Goal: Transaction & Acquisition: Purchase product/service

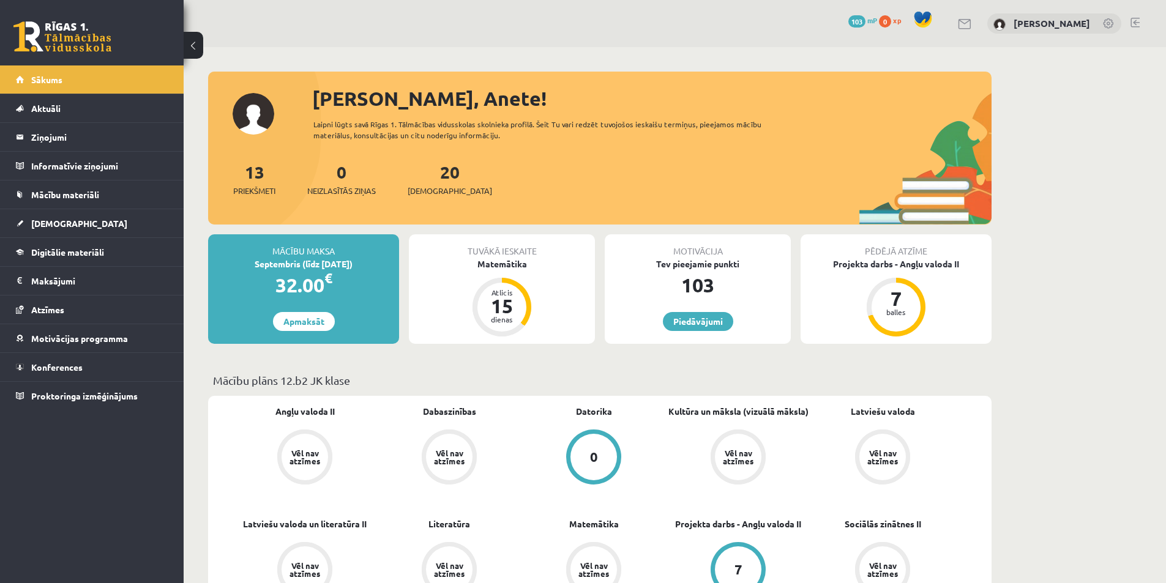
click at [590, 78] on div at bounding box center [599, 78] width 783 height 12
click at [524, 283] on div "Tuvākā ieskaite Matemātika Atlicis 15 dienas" at bounding box center [502, 289] width 186 height 110
click at [504, 261] on div "Matemātika" at bounding box center [502, 264] width 186 height 13
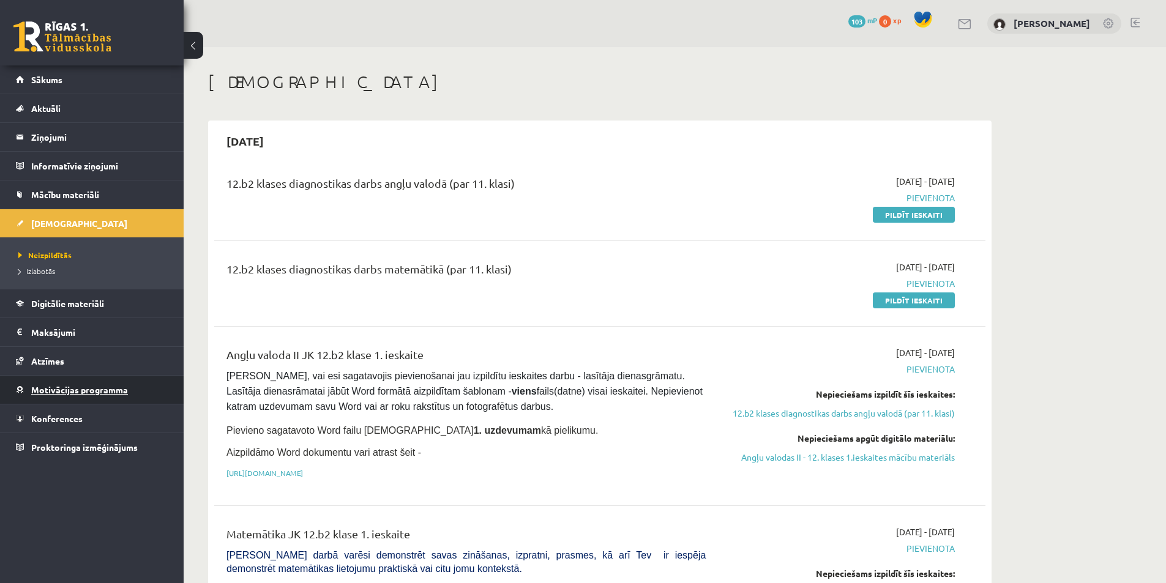
click at [108, 396] on link "Motivācijas programma" at bounding box center [92, 390] width 152 height 28
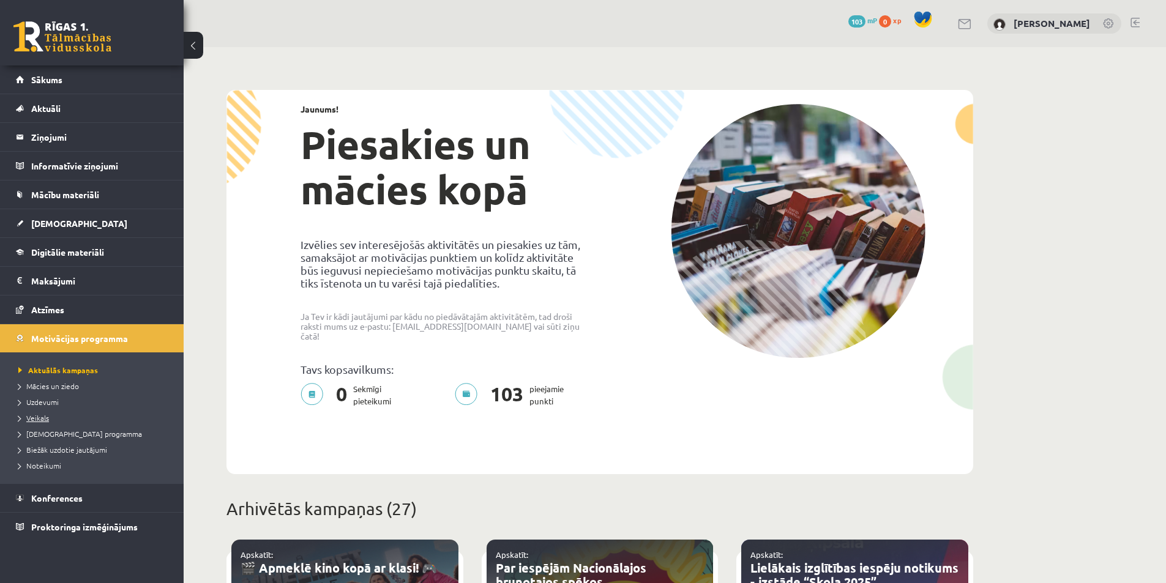
click at [57, 418] on link "Veikals" at bounding box center [94, 417] width 153 height 11
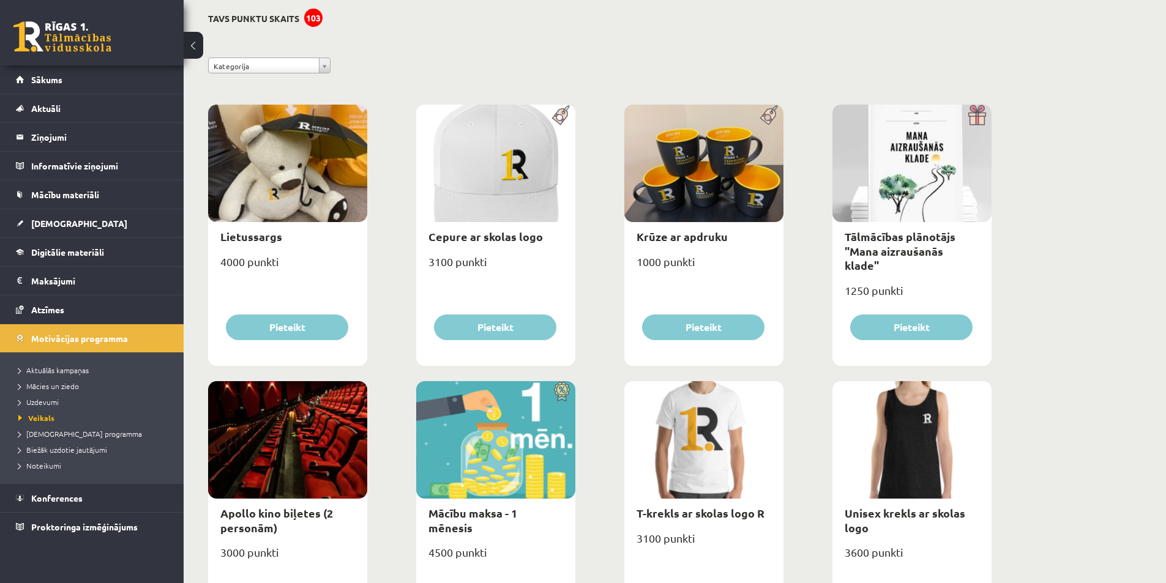
scroll to position [122, 0]
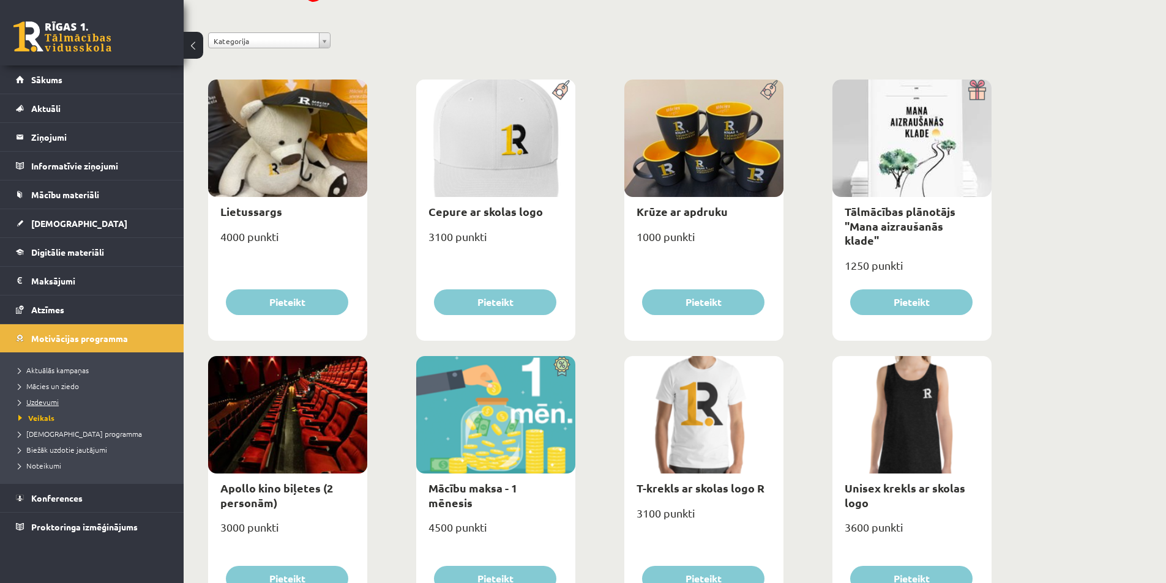
click at [68, 400] on link "Uzdevumi" at bounding box center [94, 401] width 153 height 11
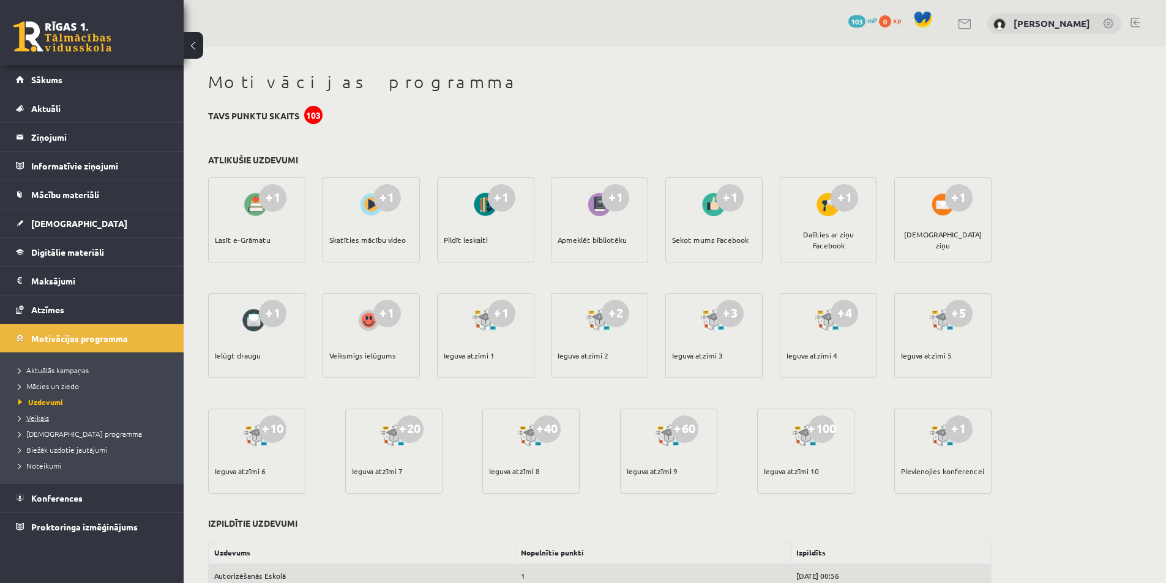
click at [38, 417] on span "Veikals" at bounding box center [33, 418] width 31 height 10
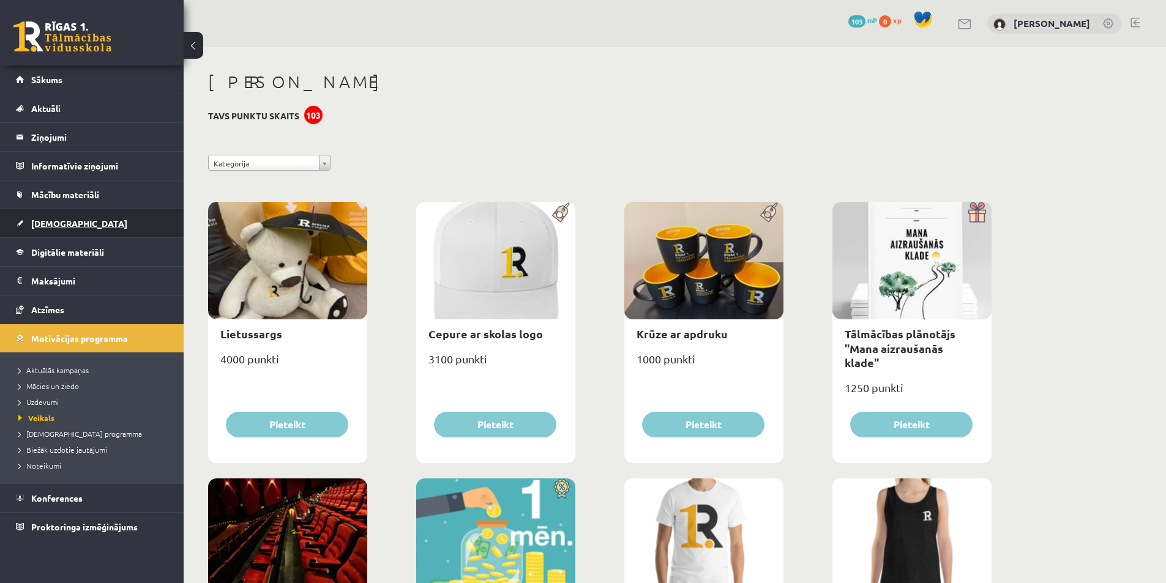
click at [85, 222] on link "[DEMOGRAPHIC_DATA]" at bounding box center [92, 223] width 152 height 28
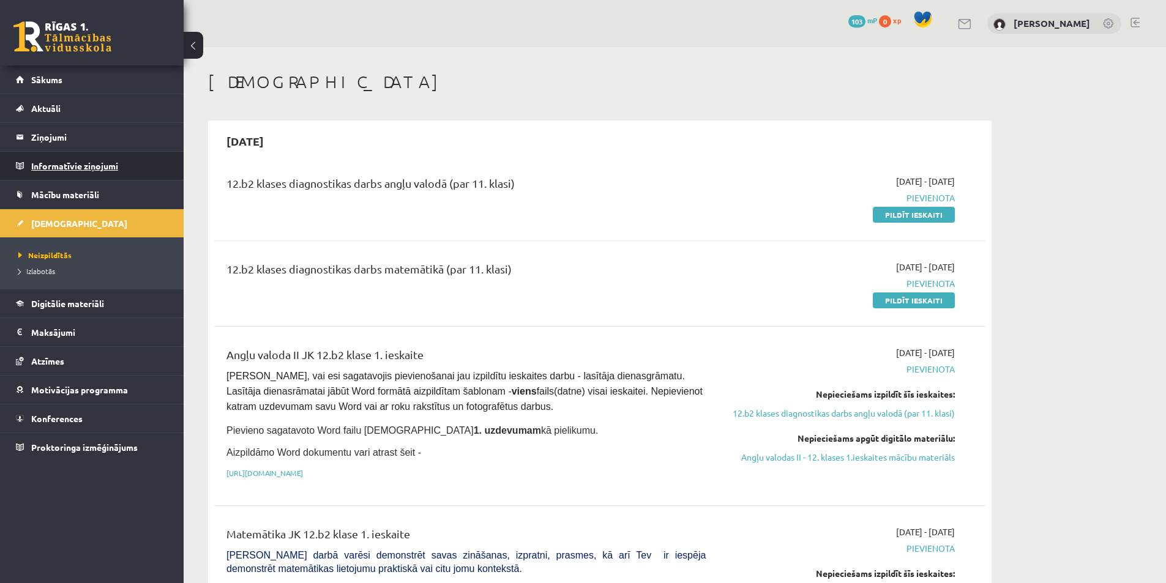
click at [76, 162] on legend "Informatīvie ziņojumi 0" at bounding box center [99, 166] width 137 height 28
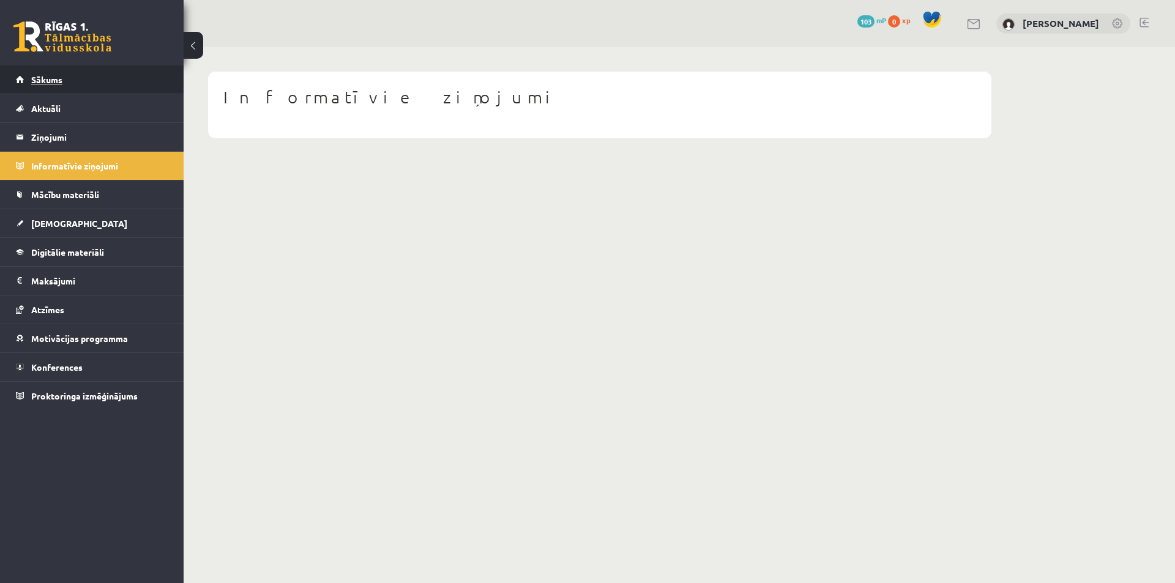
click at [43, 78] on span "Sākums" at bounding box center [46, 79] width 31 height 11
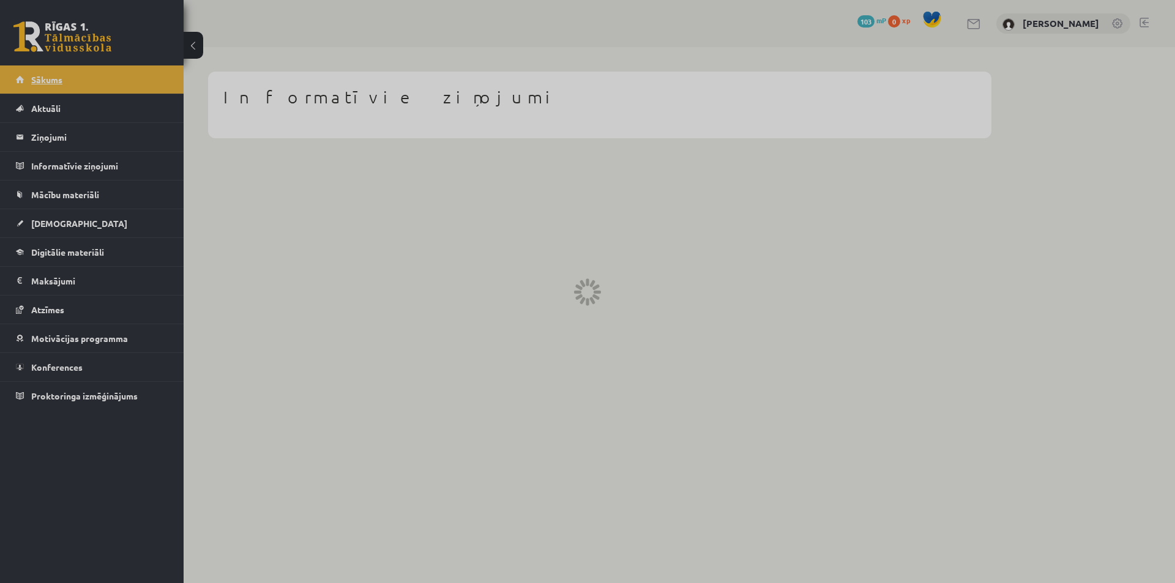
click at [43, 78] on div at bounding box center [587, 291] width 1175 height 583
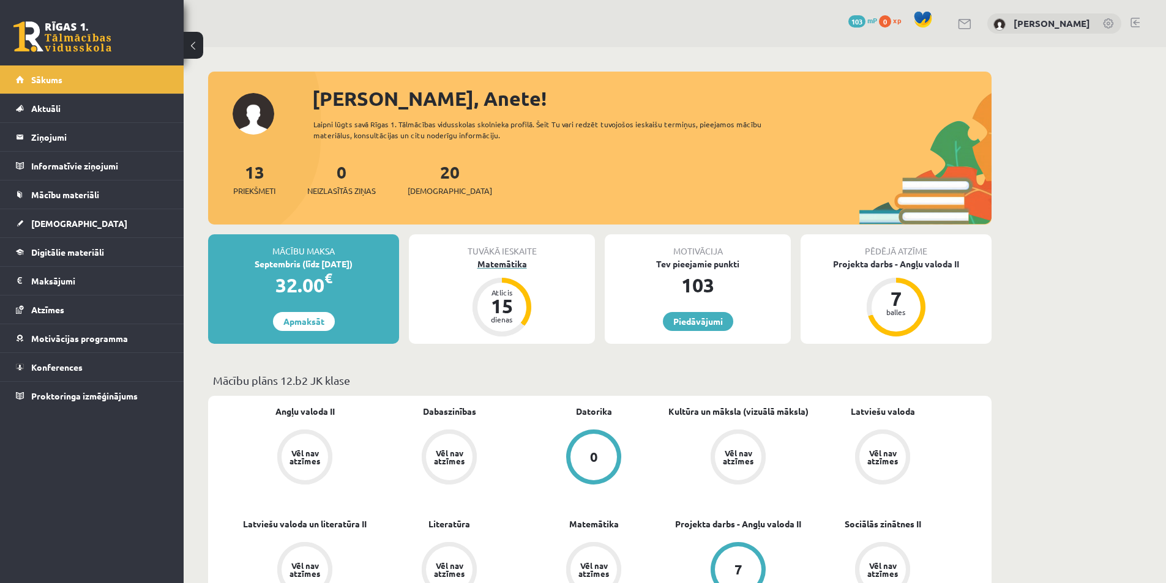
click at [503, 269] on div "Matemātika" at bounding box center [502, 264] width 186 height 13
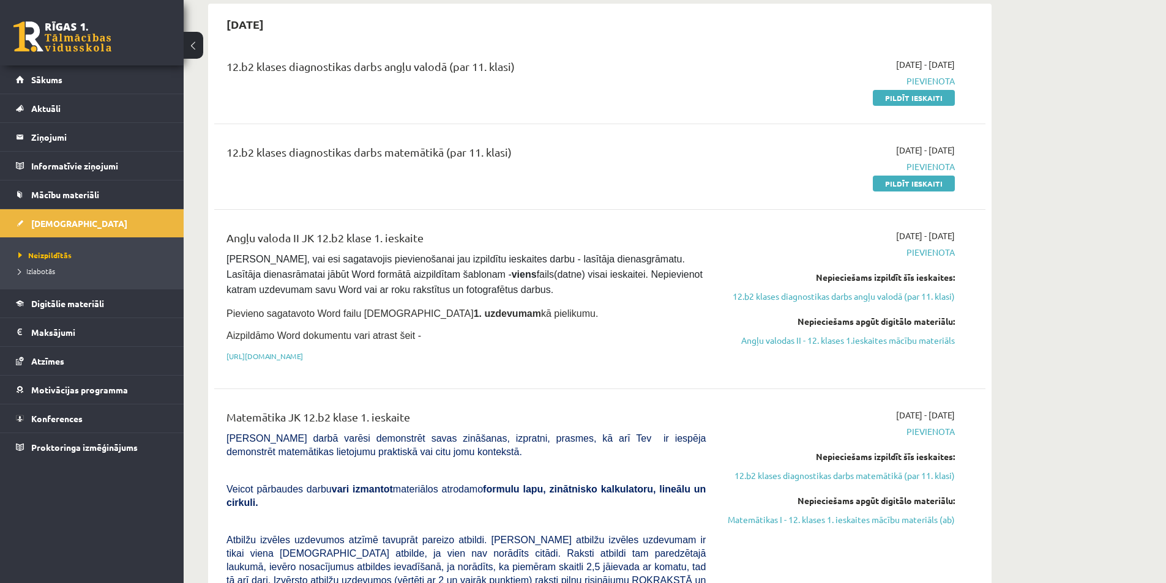
scroll to position [184, 0]
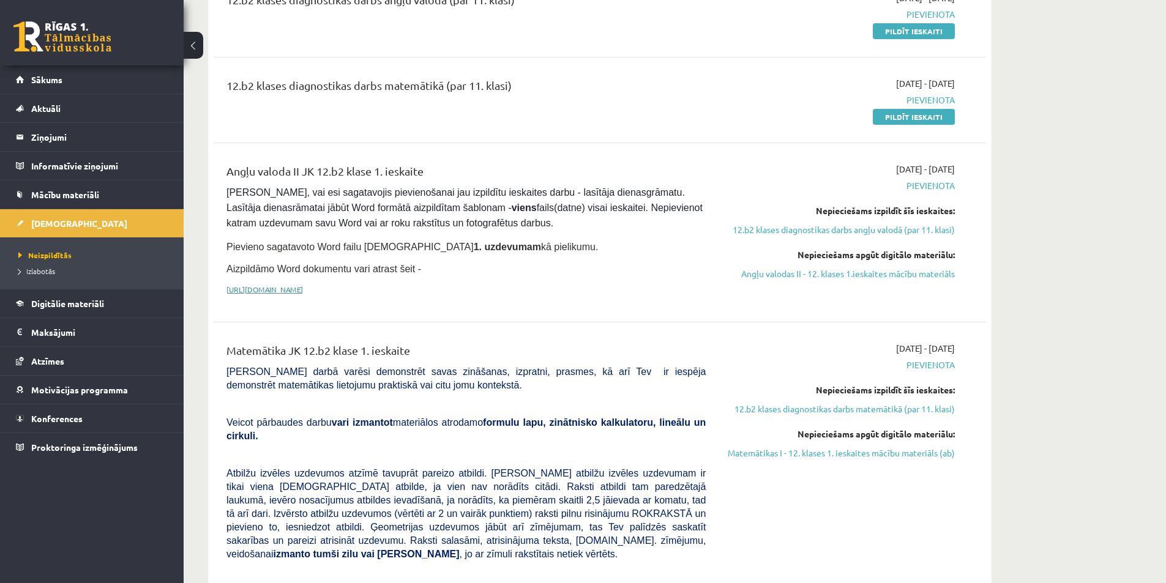
click at [303, 290] on link "[URL][DOMAIN_NAME]" at bounding box center [264, 290] width 76 height 10
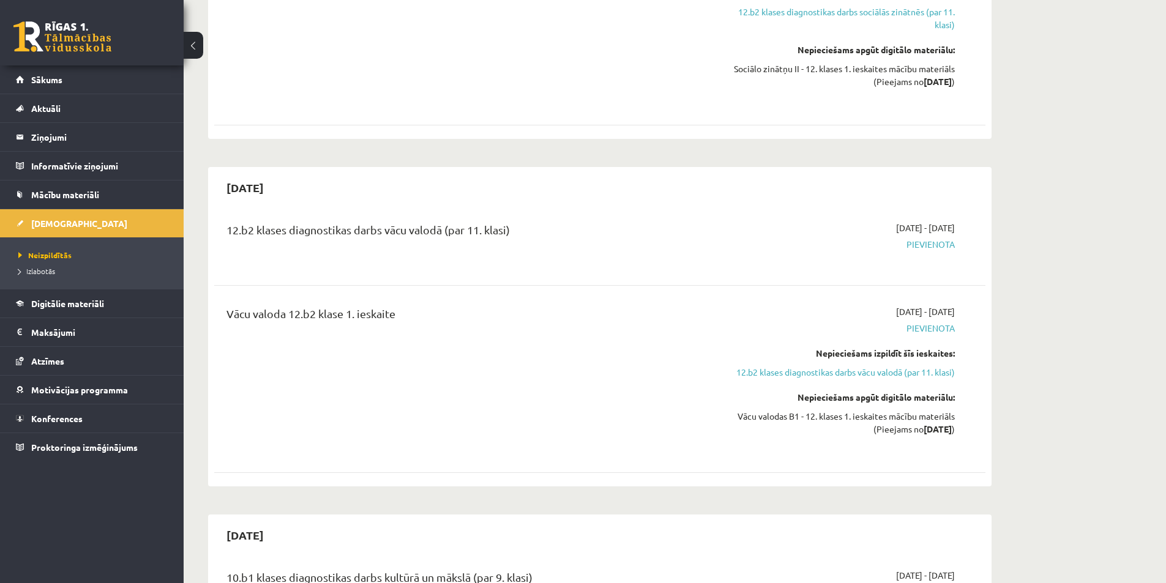
scroll to position [1224, 0]
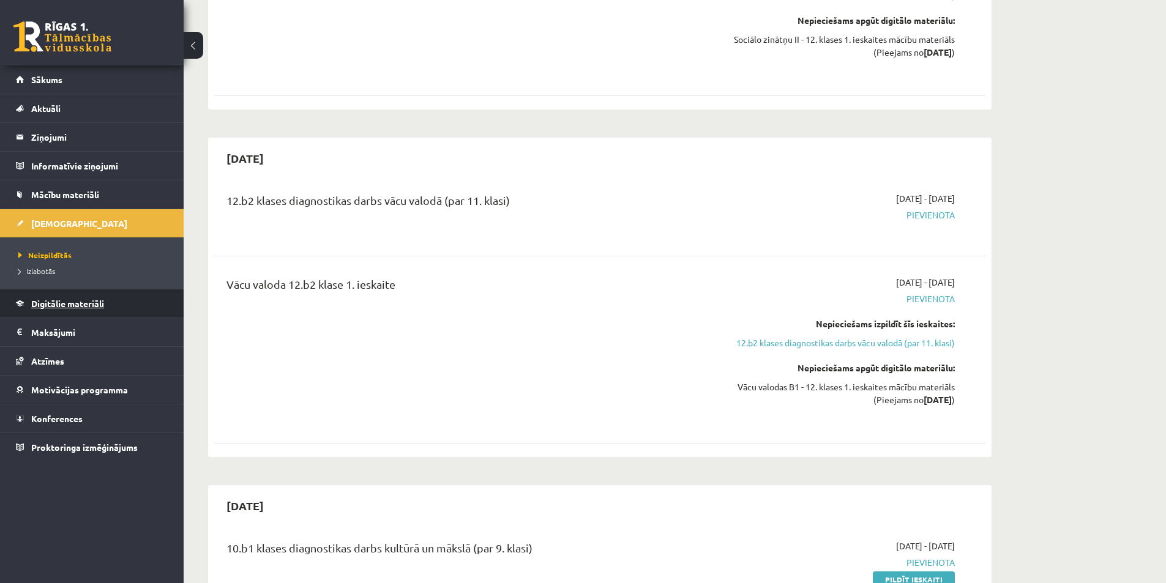
click at [117, 300] on link "Digitālie materiāli" at bounding box center [92, 303] width 152 height 28
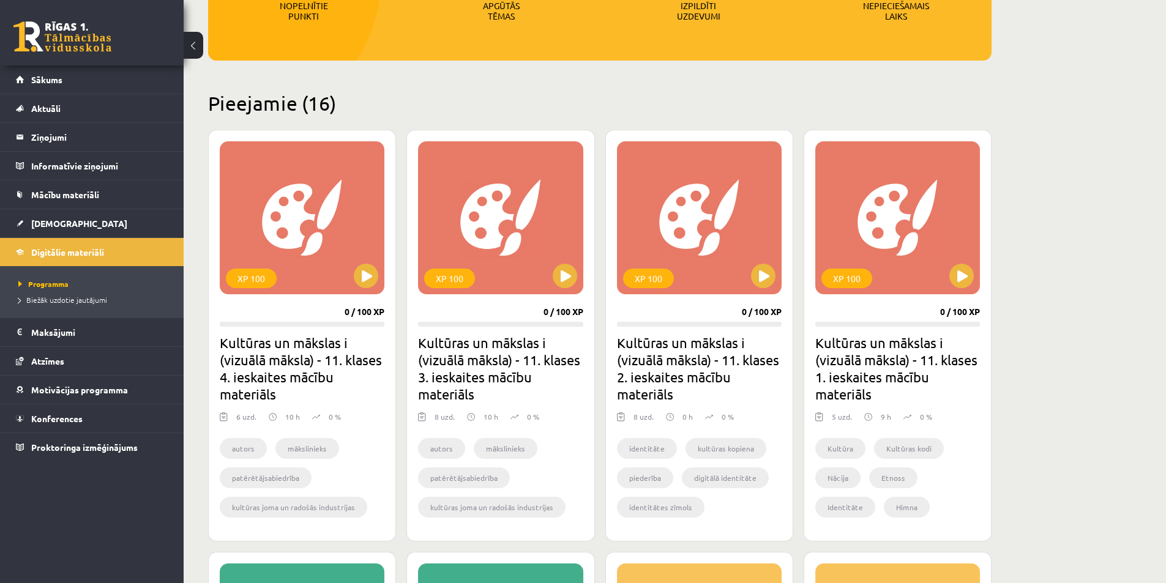
scroll to position [245, 0]
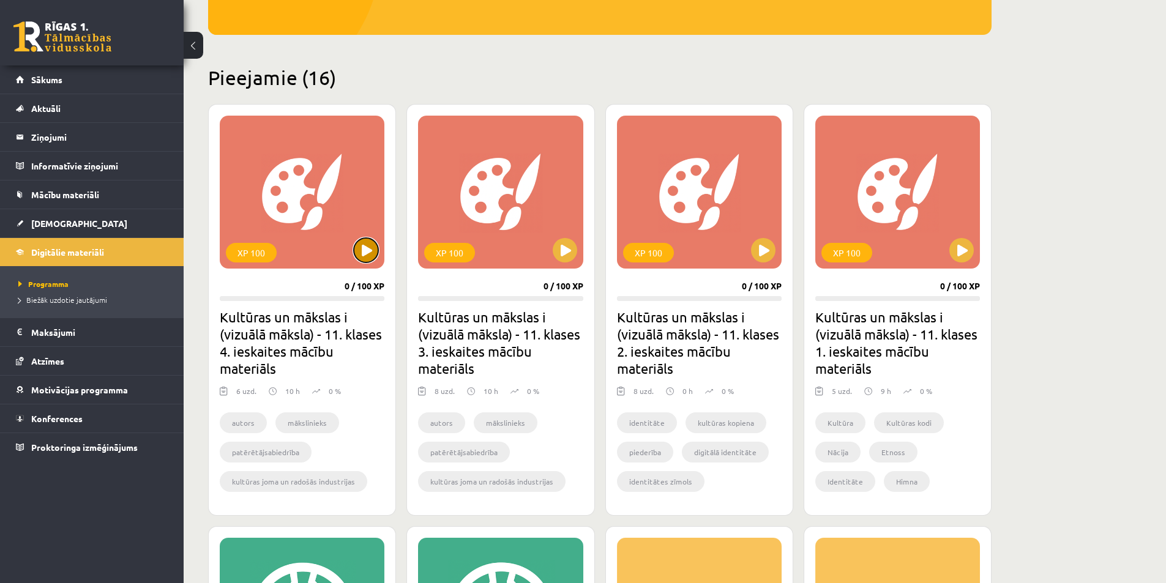
click at [367, 249] on button at bounding box center [366, 250] width 24 height 24
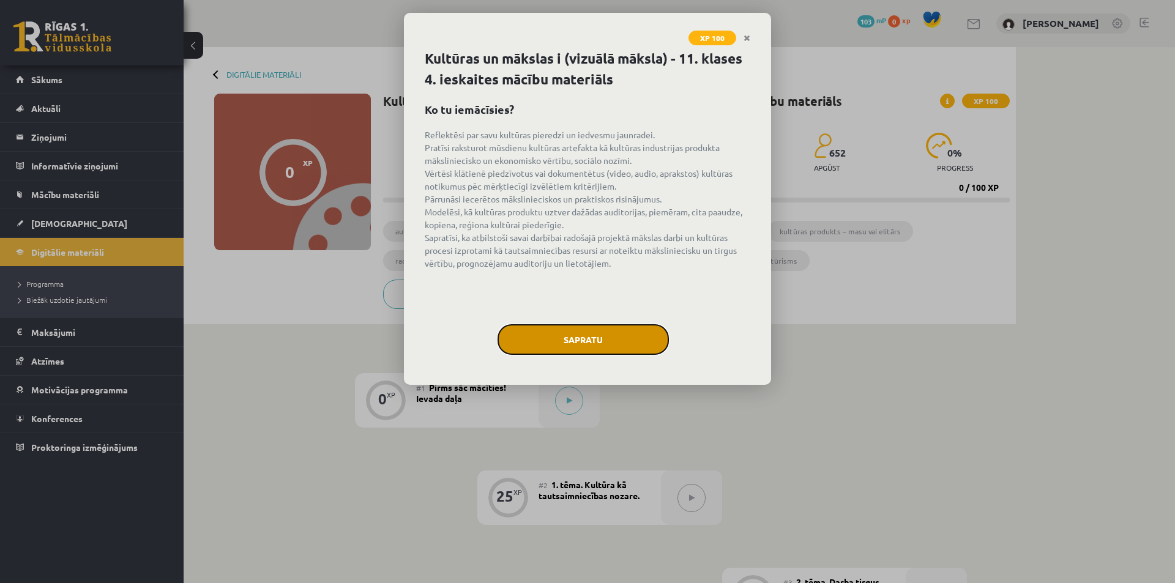
click at [589, 340] on button "Sapratu" at bounding box center [582, 339] width 171 height 31
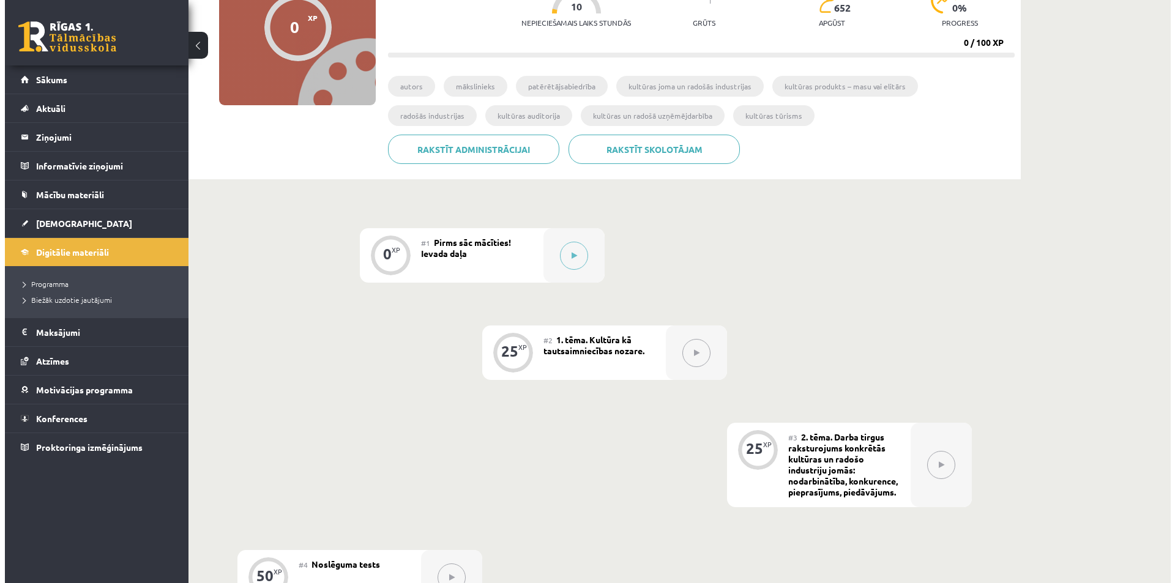
scroll to position [122, 0]
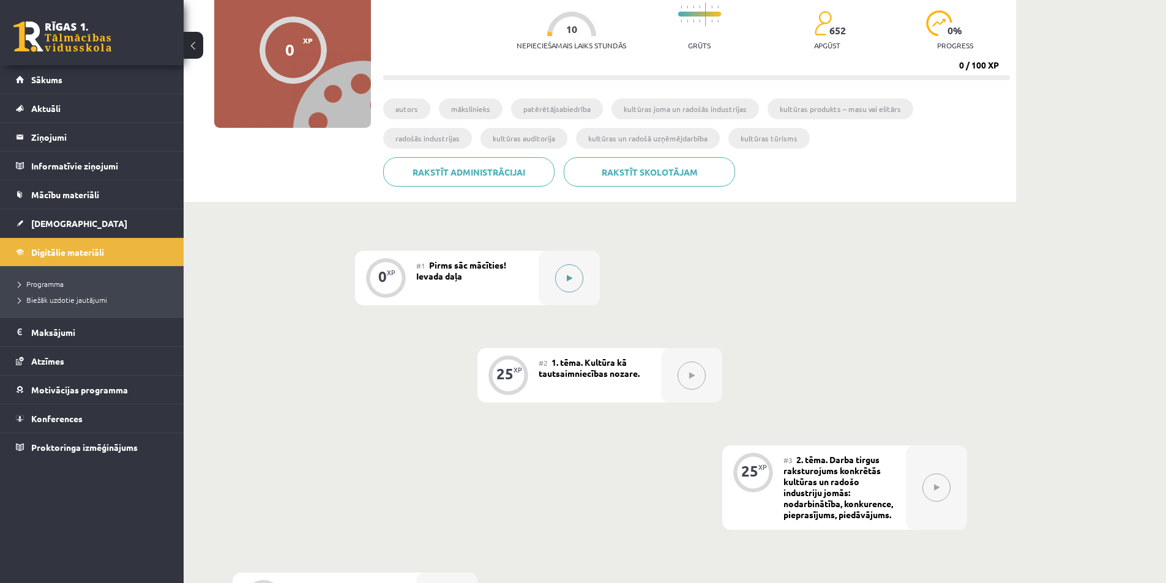
click at [566, 283] on button at bounding box center [569, 278] width 28 height 28
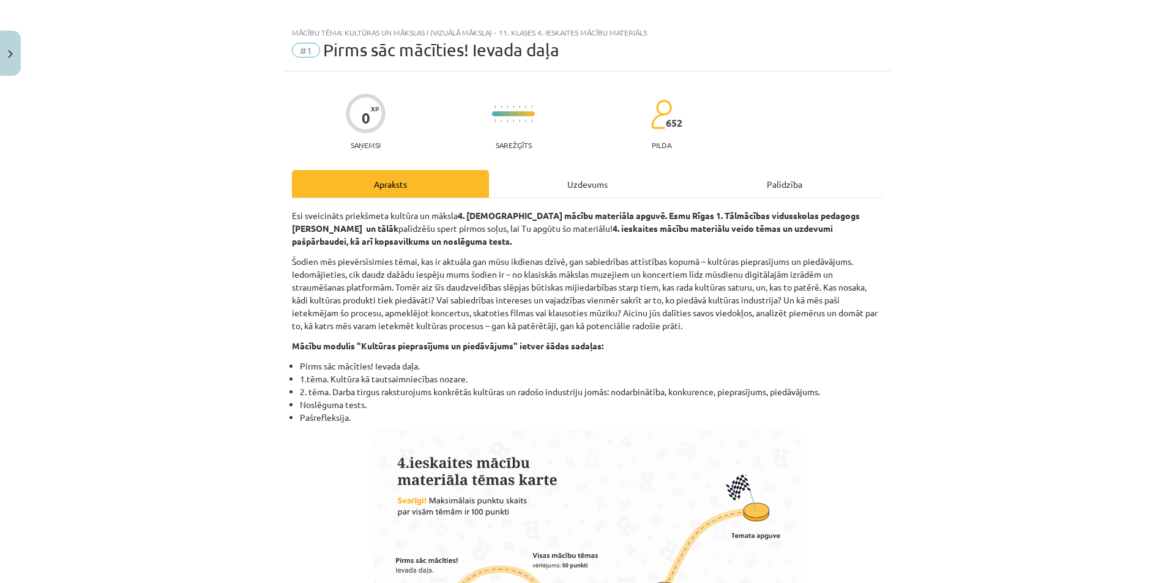
scroll to position [0, 0]
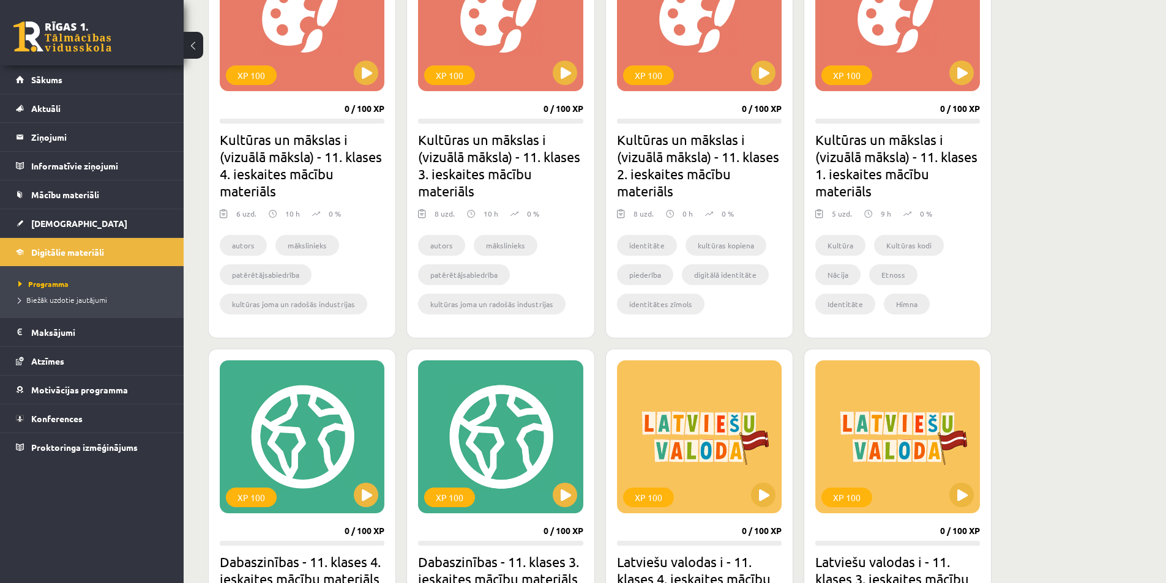
scroll to position [489, 0]
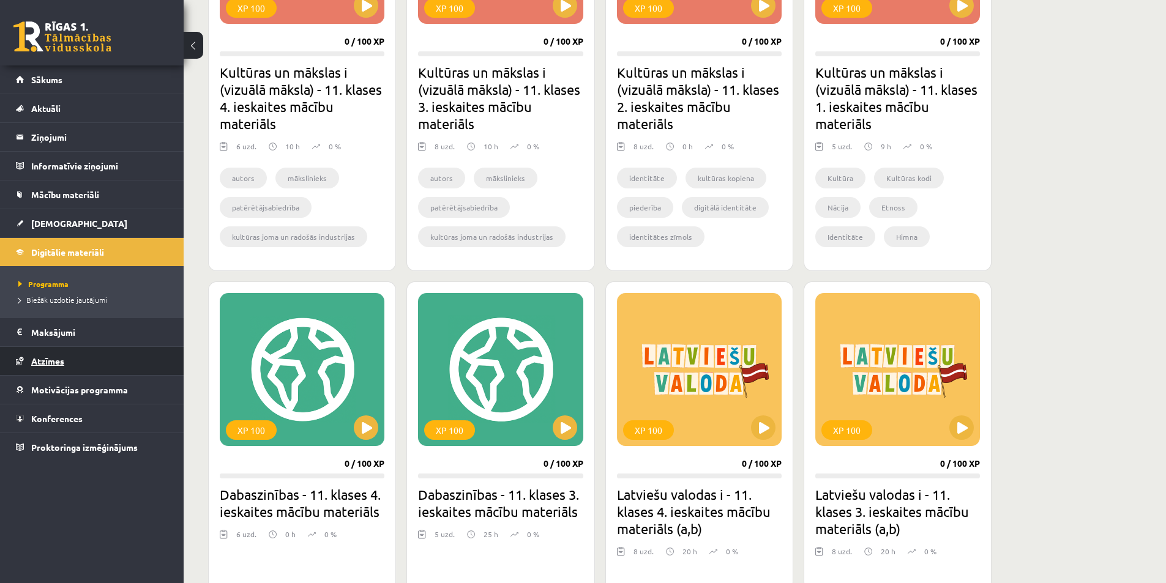
click at [80, 360] on link "Atzīmes" at bounding box center [92, 361] width 152 height 28
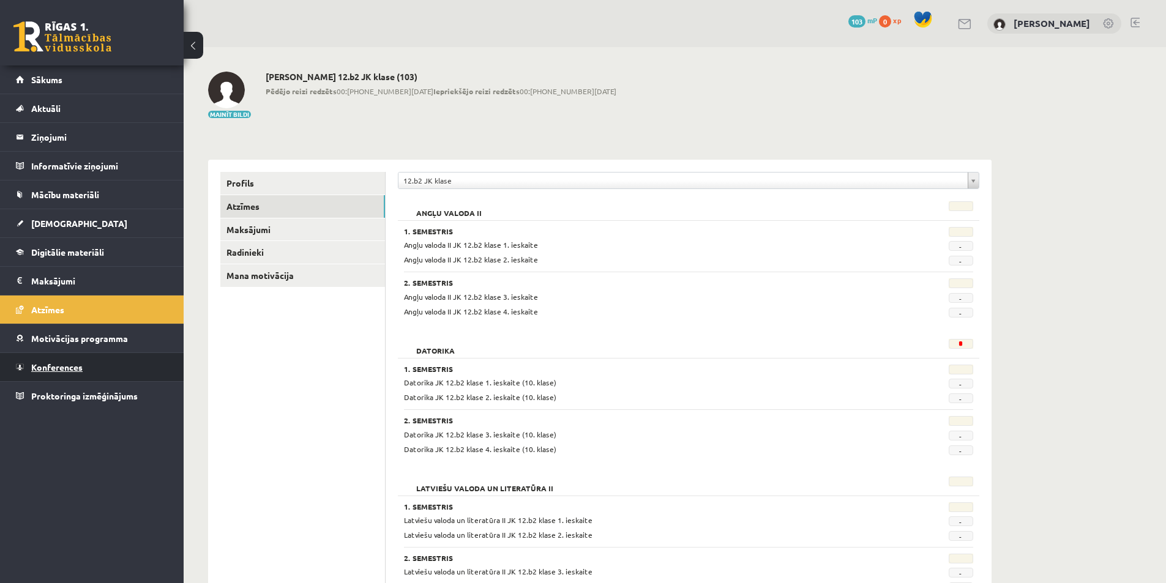
click at [92, 373] on link "Konferences" at bounding box center [92, 367] width 152 height 28
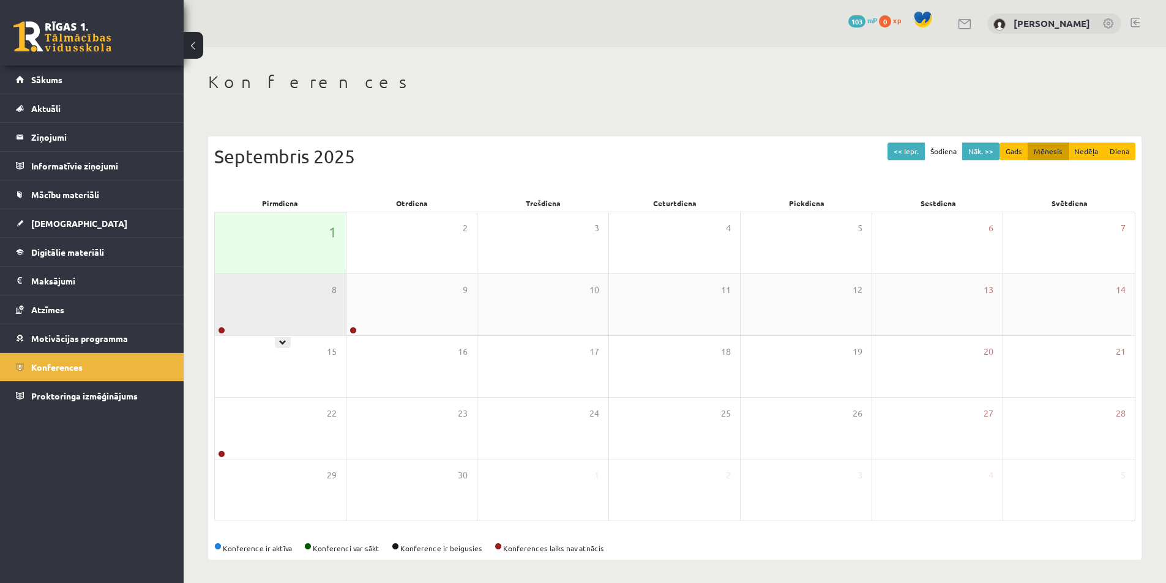
click at [277, 315] on div "8" at bounding box center [280, 304] width 131 height 61
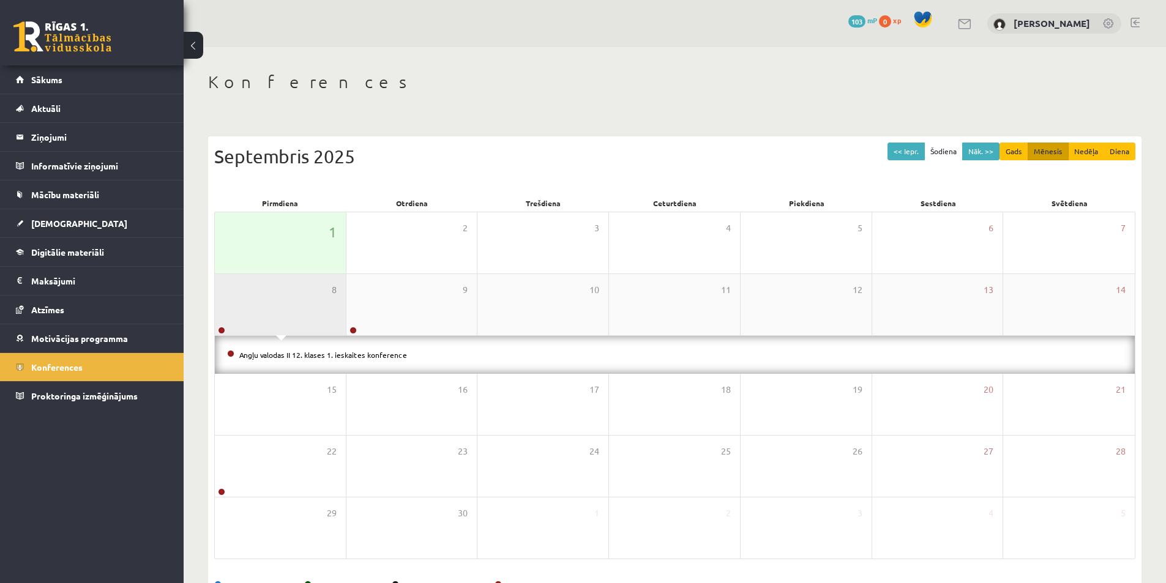
click at [284, 308] on div "8" at bounding box center [280, 304] width 131 height 61
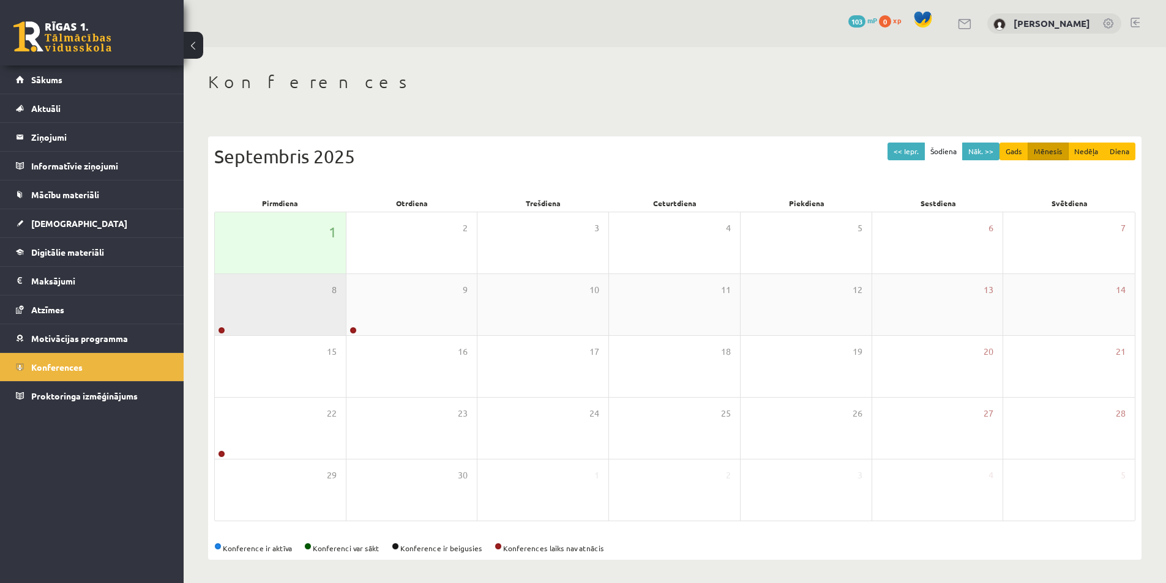
click at [284, 309] on div "8" at bounding box center [280, 304] width 131 height 61
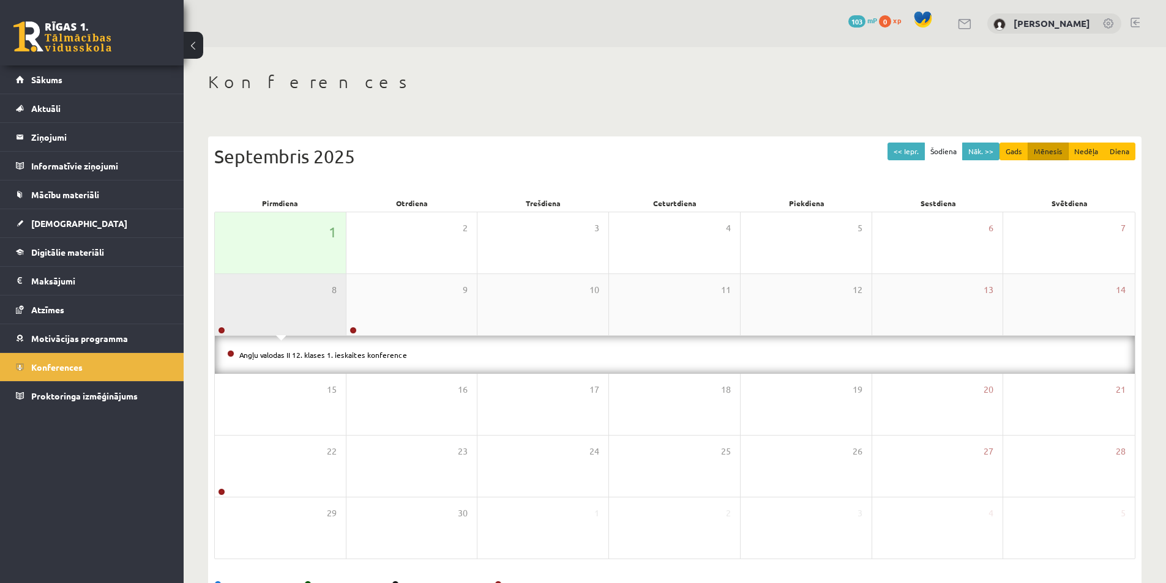
click at [284, 309] on div "8" at bounding box center [280, 304] width 131 height 61
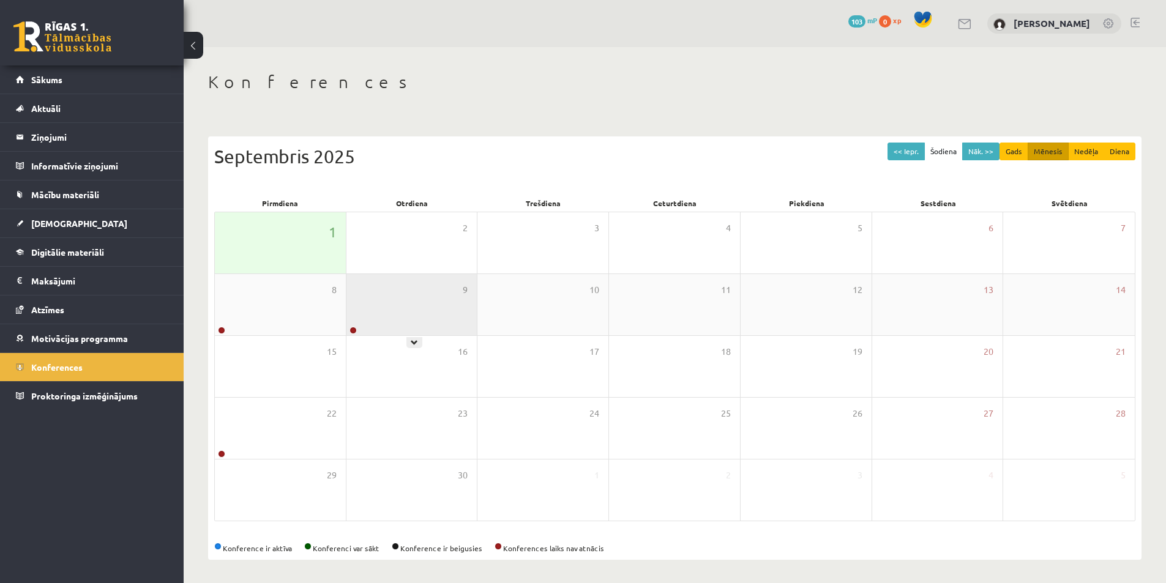
scroll to position [2, 0]
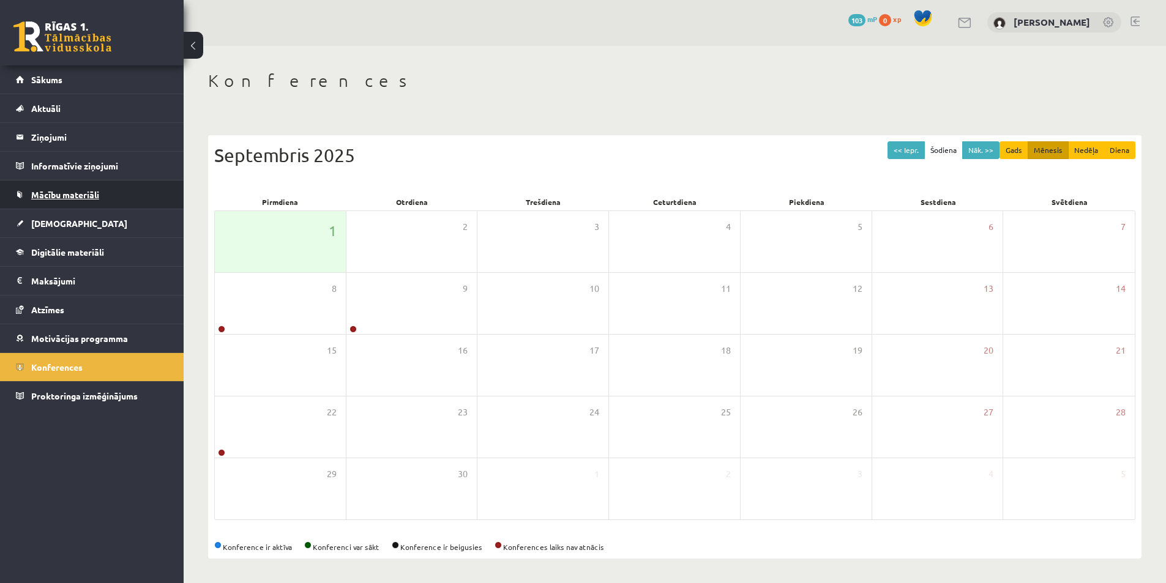
click at [76, 193] on span "Mācību materiāli" at bounding box center [65, 194] width 68 height 11
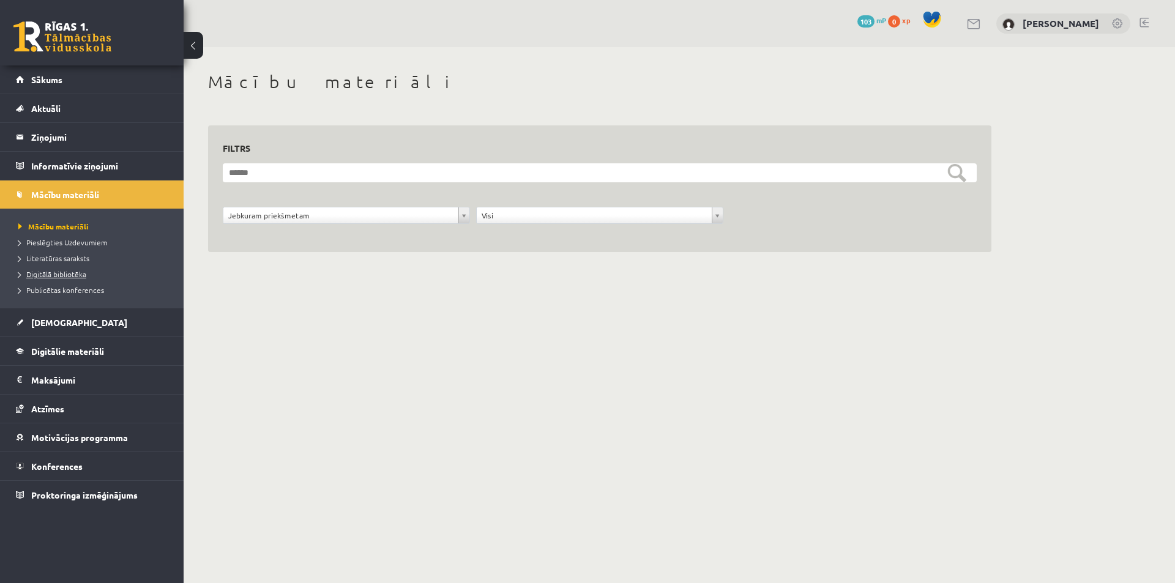
click at [80, 270] on span "Digitālā bibliotēka" at bounding box center [52, 274] width 68 height 10
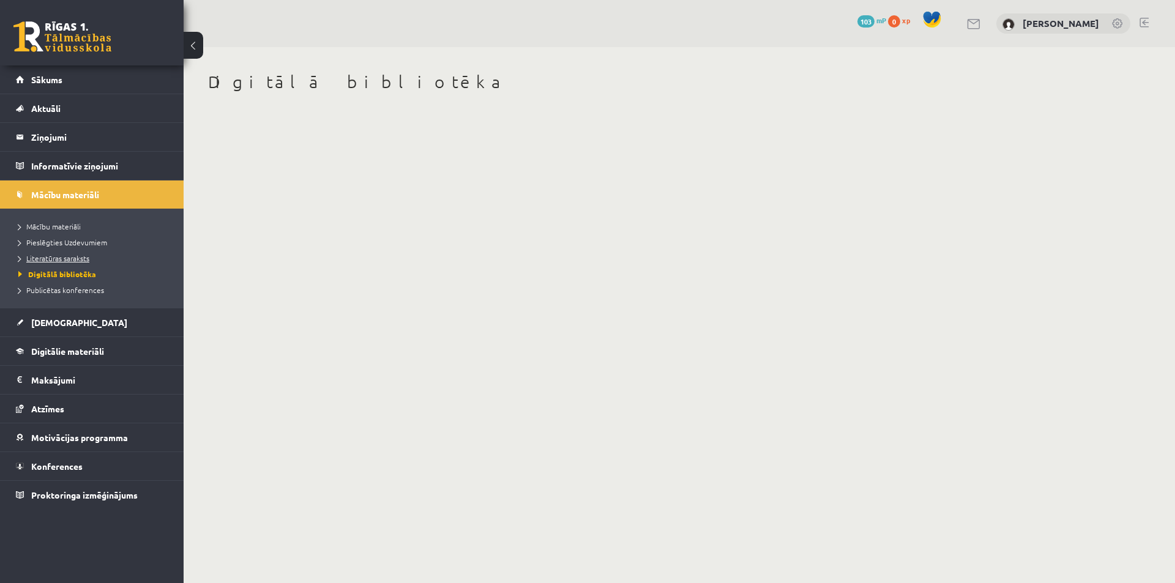
click at [80, 254] on span "Literatūras saraksts" at bounding box center [53, 258] width 71 height 10
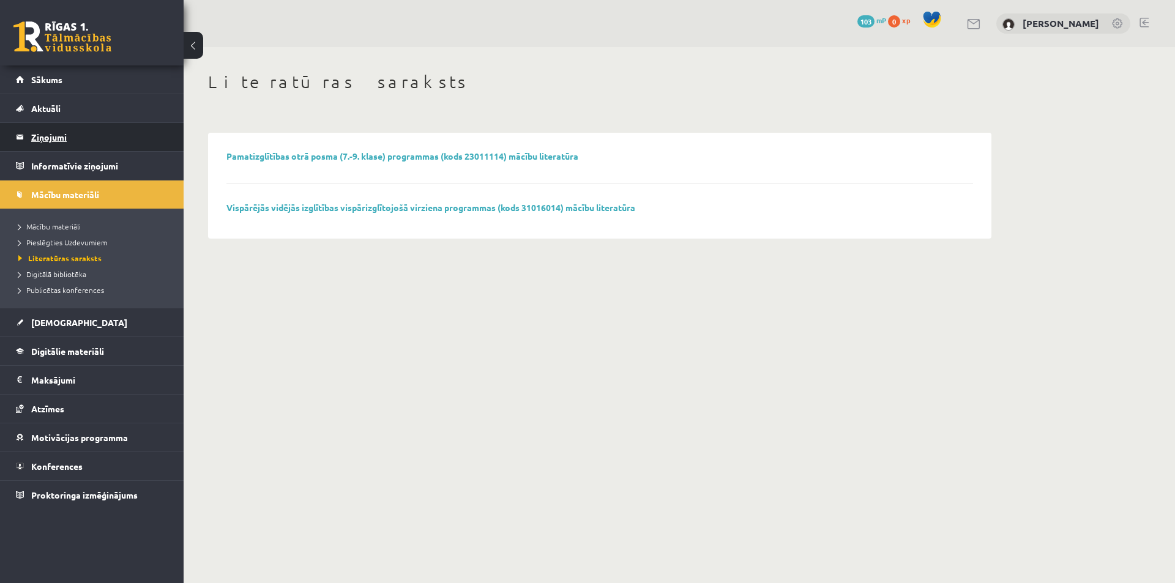
click at [51, 133] on legend "Ziņojumi 0" at bounding box center [99, 137] width 137 height 28
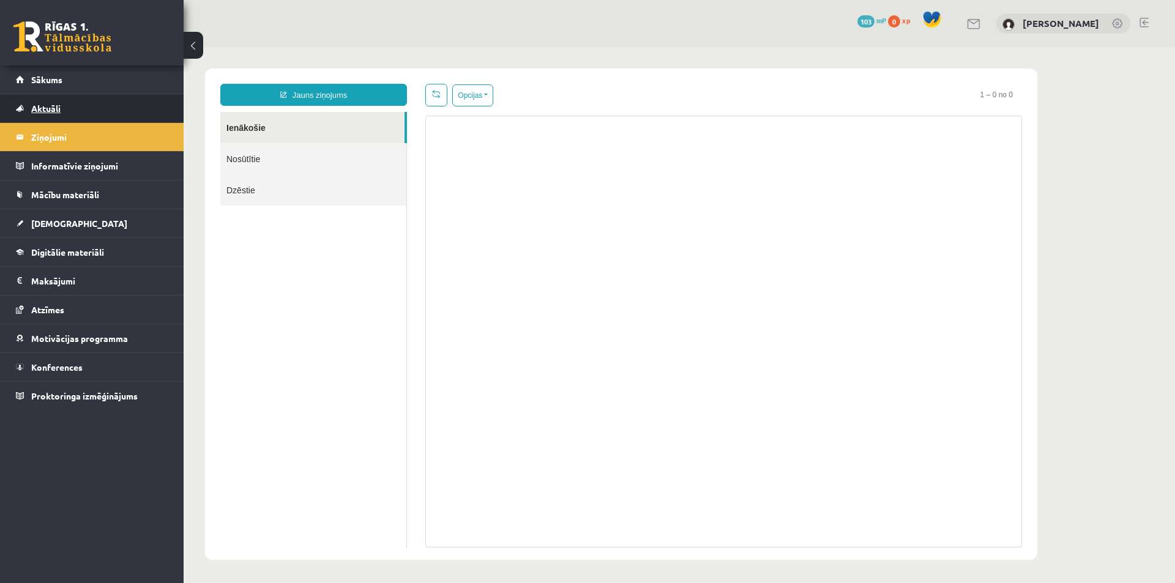
click at [40, 109] on span "Aktuāli" at bounding box center [45, 108] width 29 height 11
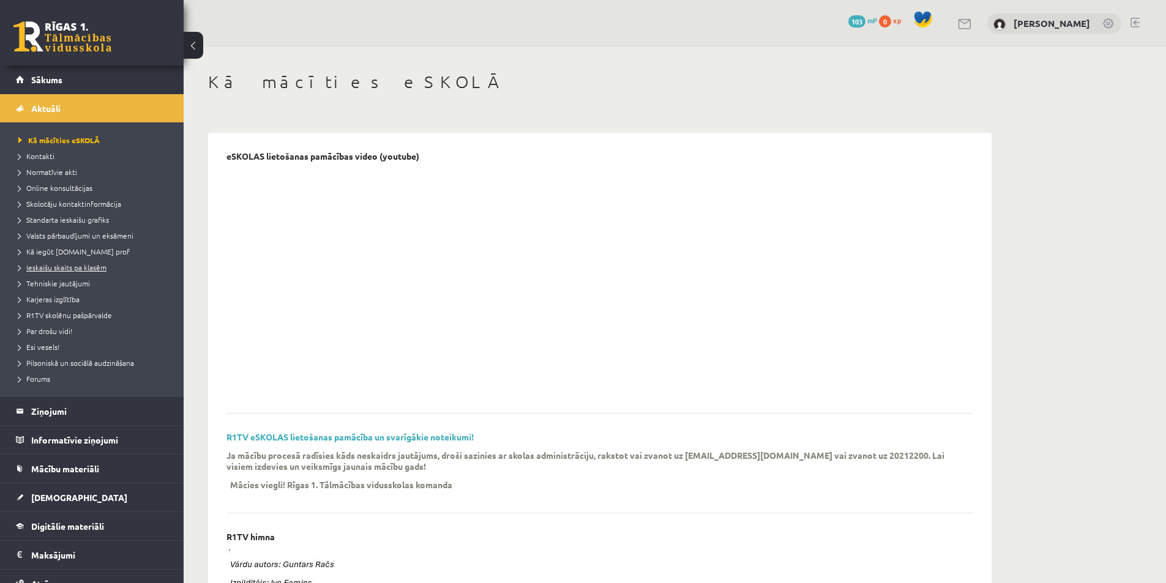
click at [105, 264] on span "Ieskaišu skaits pa klasēm" at bounding box center [62, 267] width 88 height 10
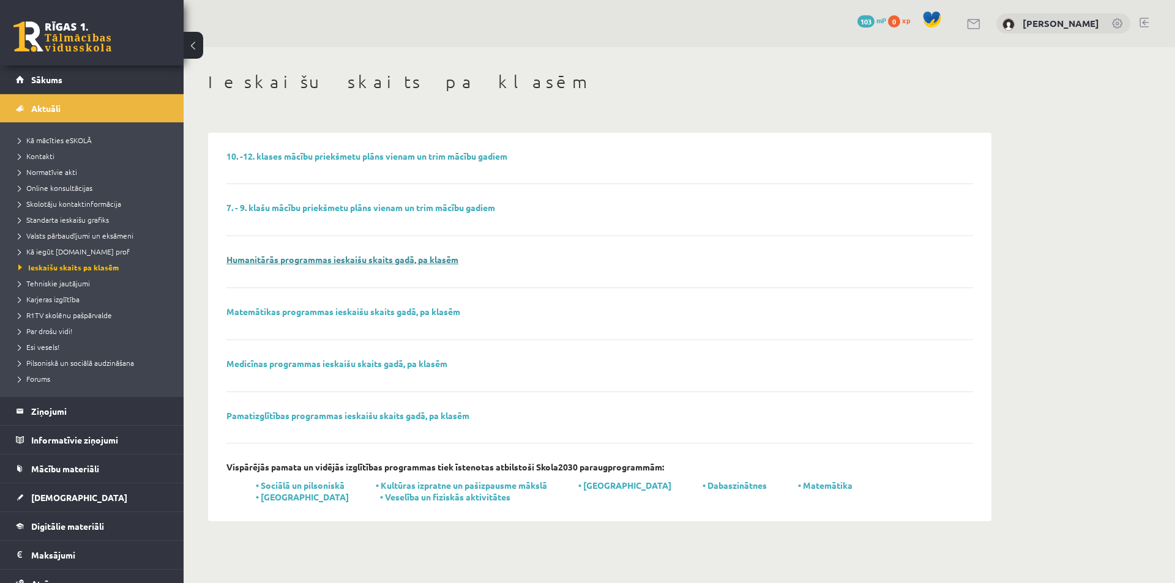
click at [334, 261] on link "Humanitārās programmas ieskaišu skaits gadā, pa klasēm" at bounding box center [342, 259] width 232 height 11
click at [64, 106] on link "Aktuāli" at bounding box center [92, 108] width 152 height 28
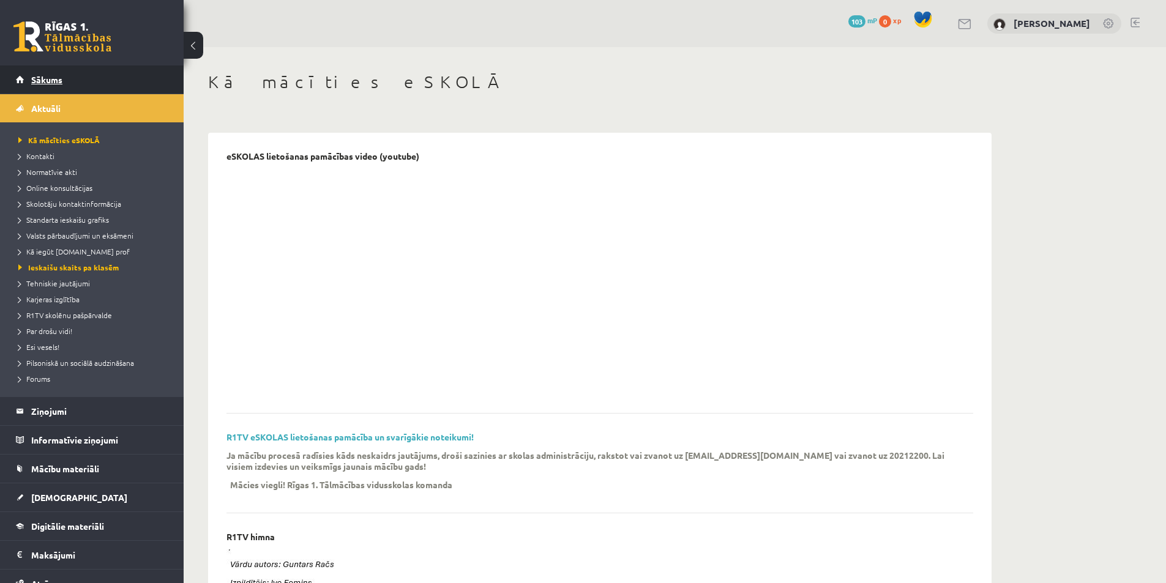
click at [51, 78] on span "Sākums" at bounding box center [46, 79] width 31 height 11
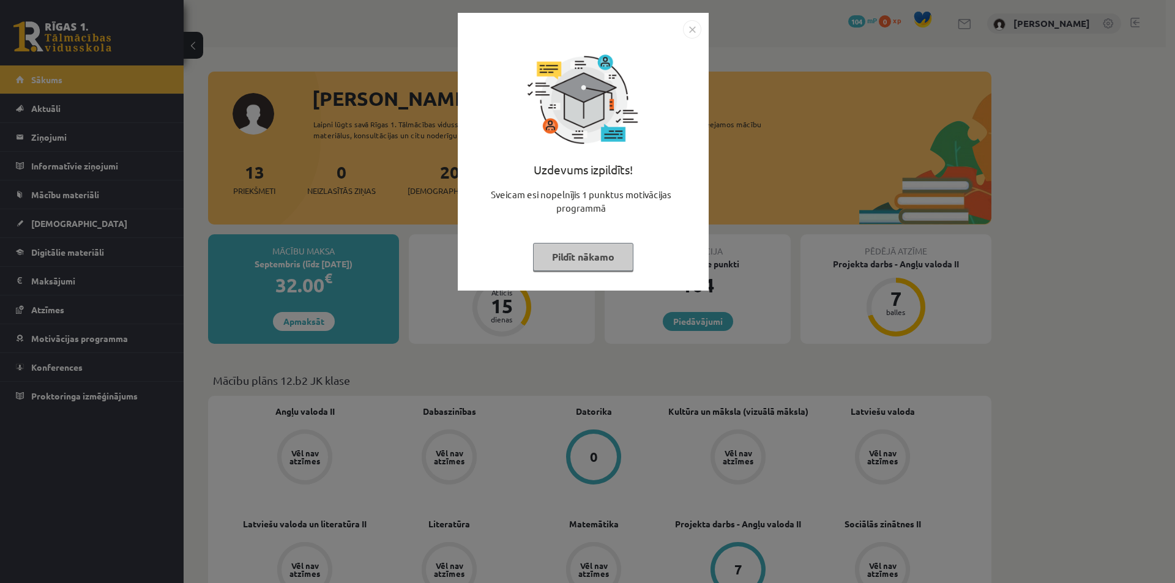
click at [687, 27] on img "Close" at bounding box center [692, 29] width 18 height 18
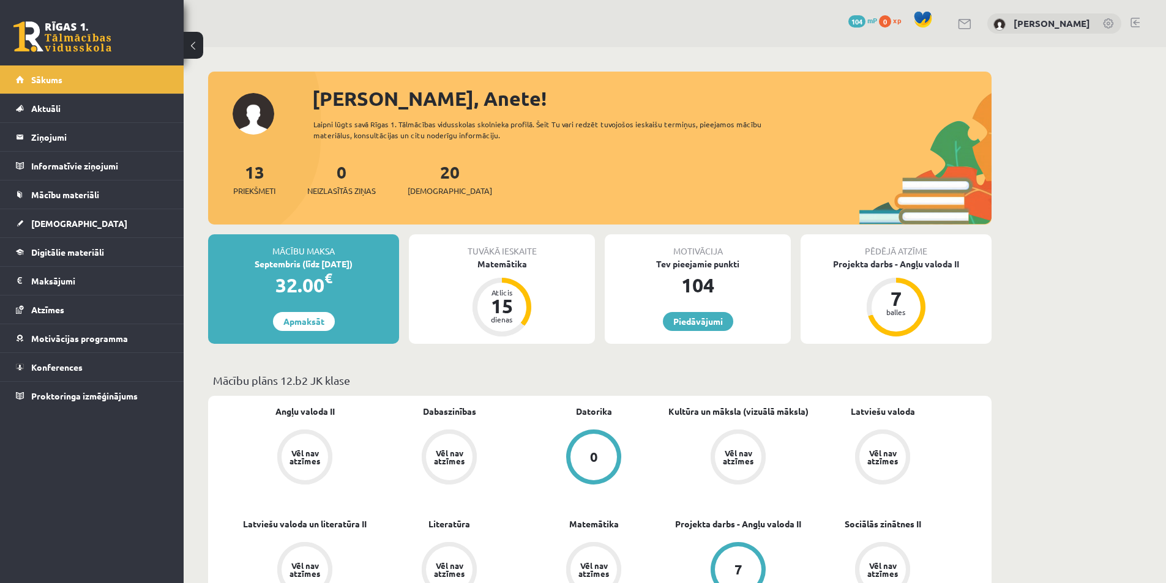
click at [861, 17] on span "104" at bounding box center [856, 21] width 17 height 12
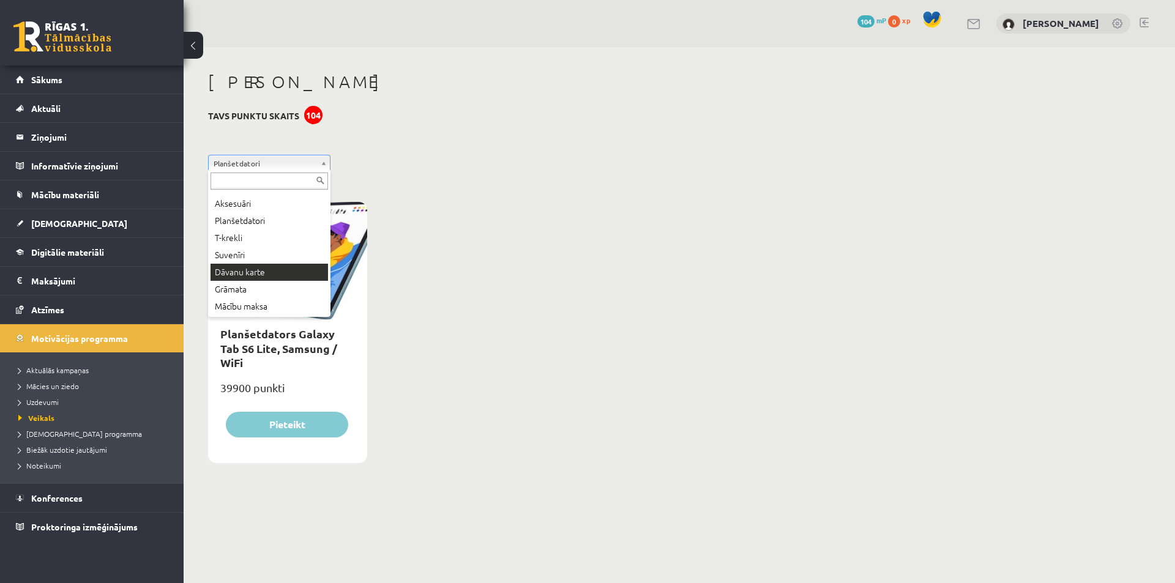
scroll to position [66, 0]
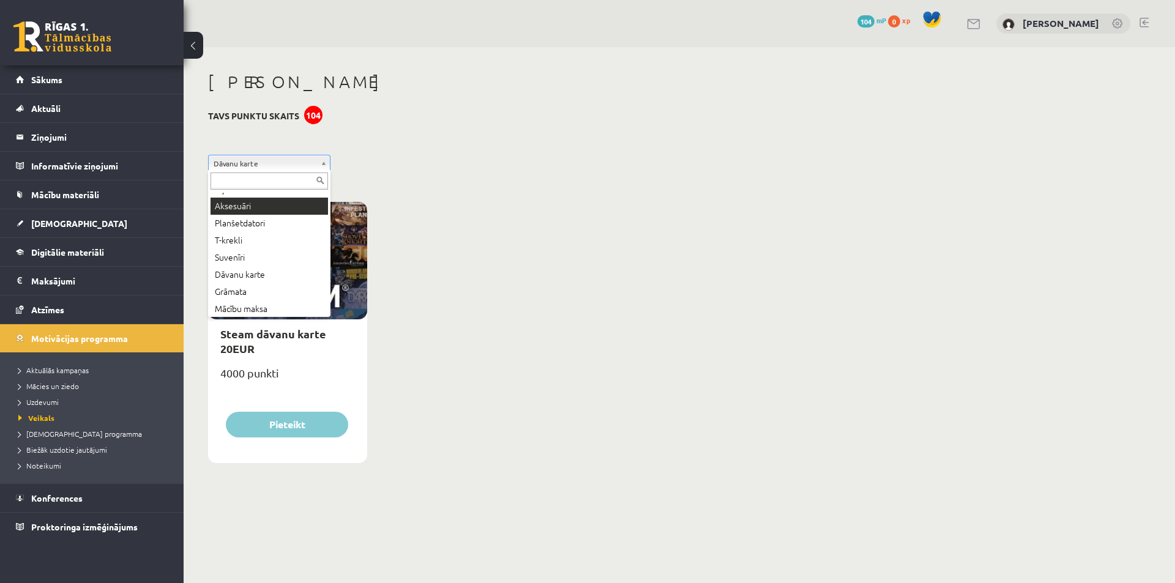
scroll to position [66, 0]
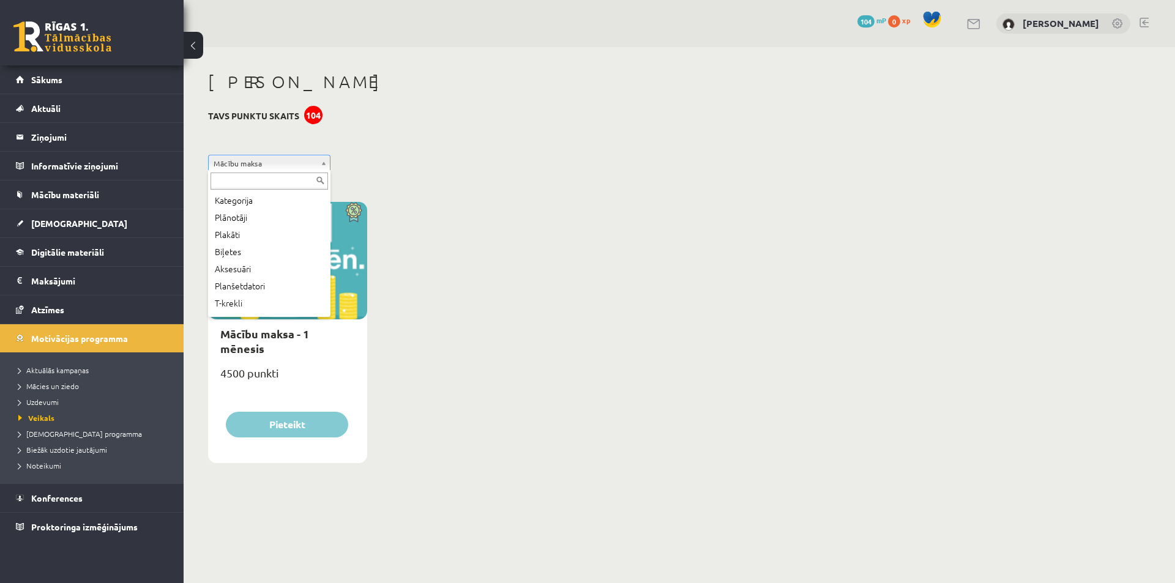
scroll to position [66, 0]
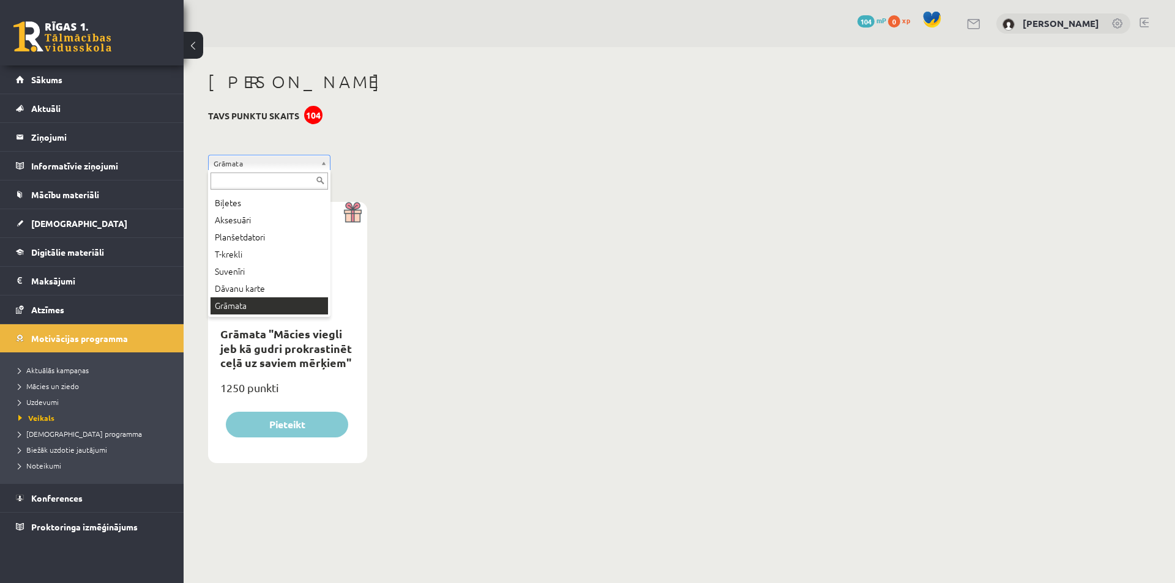
scroll to position [34, 0]
click at [264, 292] on div at bounding box center [287, 260] width 159 height 117
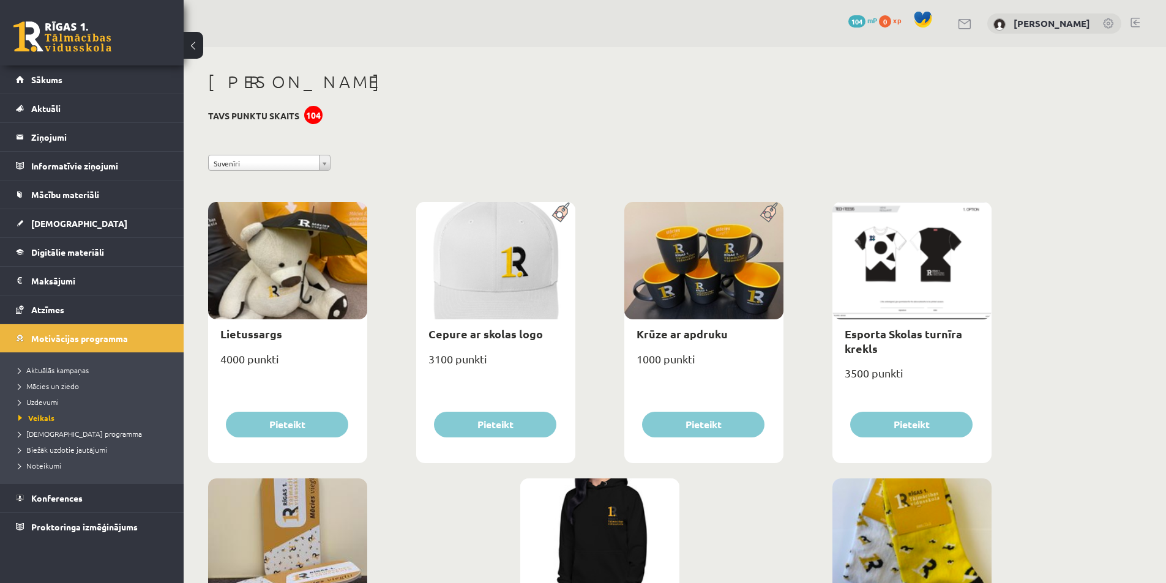
click at [272, 178] on div "**********" at bounding box center [600, 410] width 832 height 726
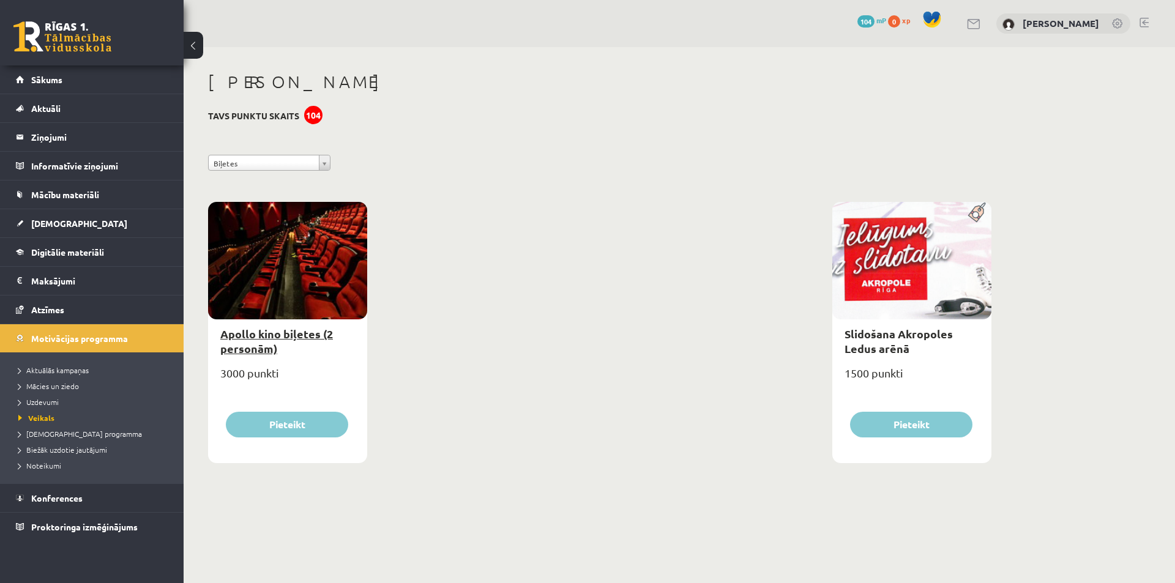
click at [297, 331] on link "Apollo kino biļetes (2 personām)" at bounding box center [276, 341] width 113 height 28
type input "*"
select select "**********"
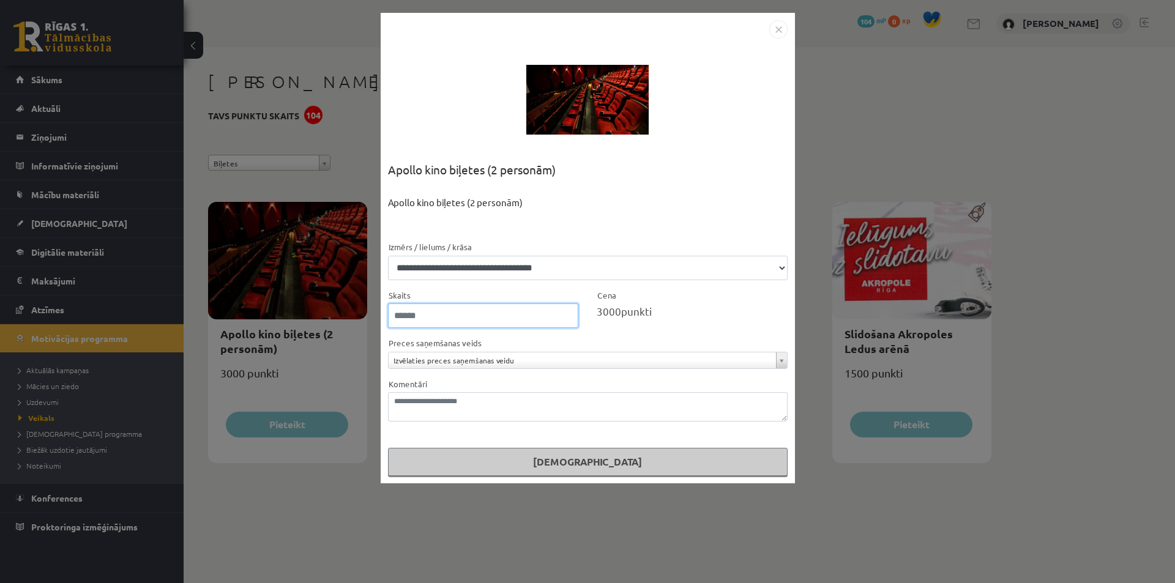
click at [569, 314] on input "*" at bounding box center [483, 315] width 191 height 24
type input "*"
click at [567, 321] on input "*" at bounding box center [483, 315] width 191 height 24
click at [770, 29] on img "Close" at bounding box center [778, 29] width 18 height 18
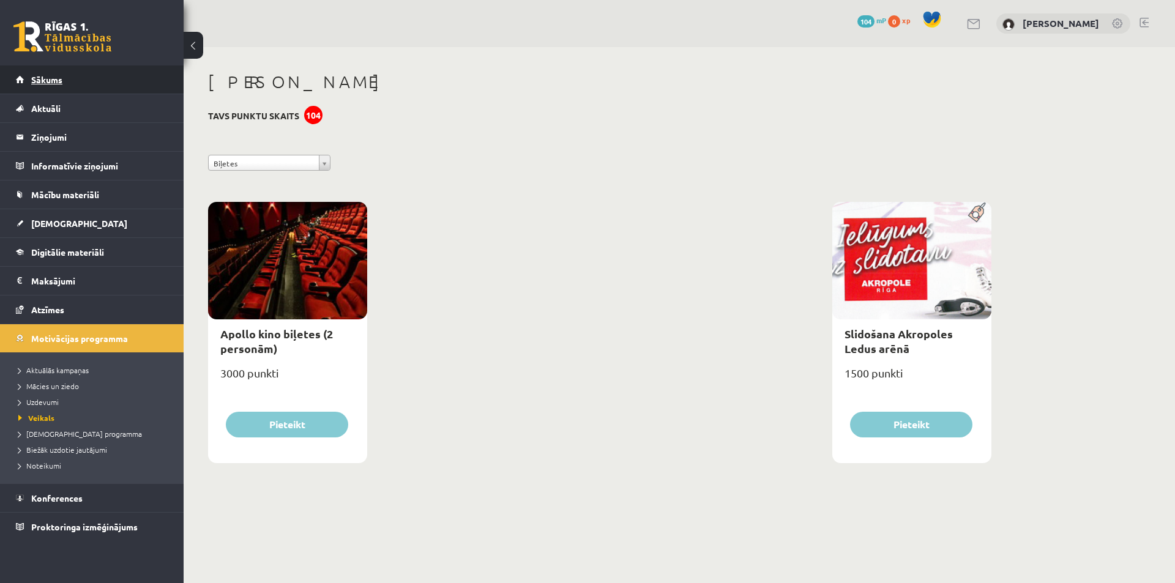
click at [102, 80] on link "Sākums" at bounding box center [92, 79] width 152 height 28
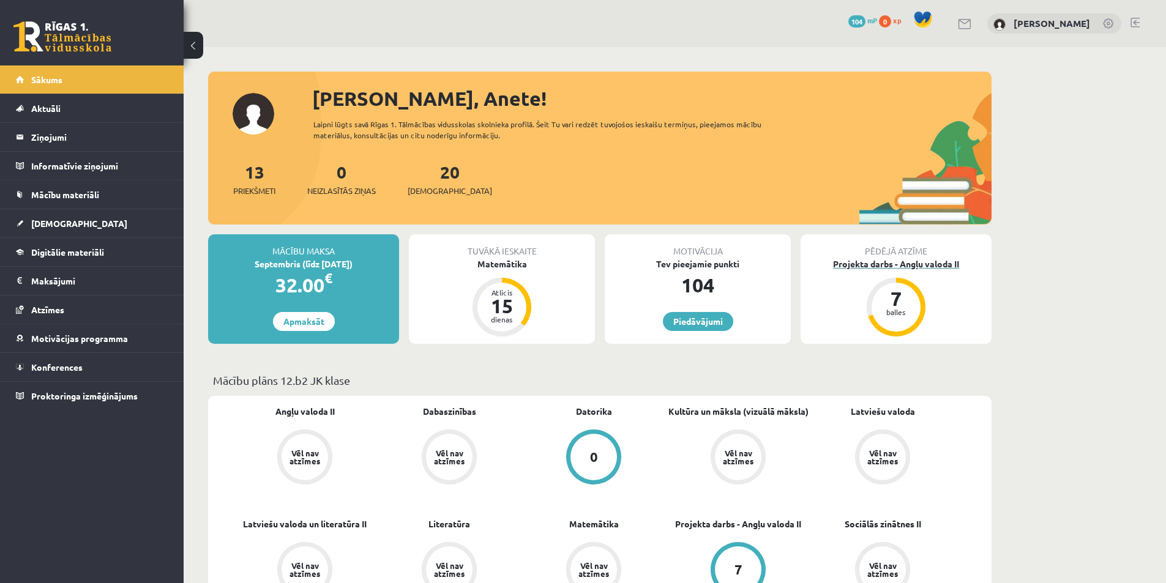
click at [906, 264] on div "Projekta darbs - Angļu valoda II" at bounding box center [895, 264] width 191 height 13
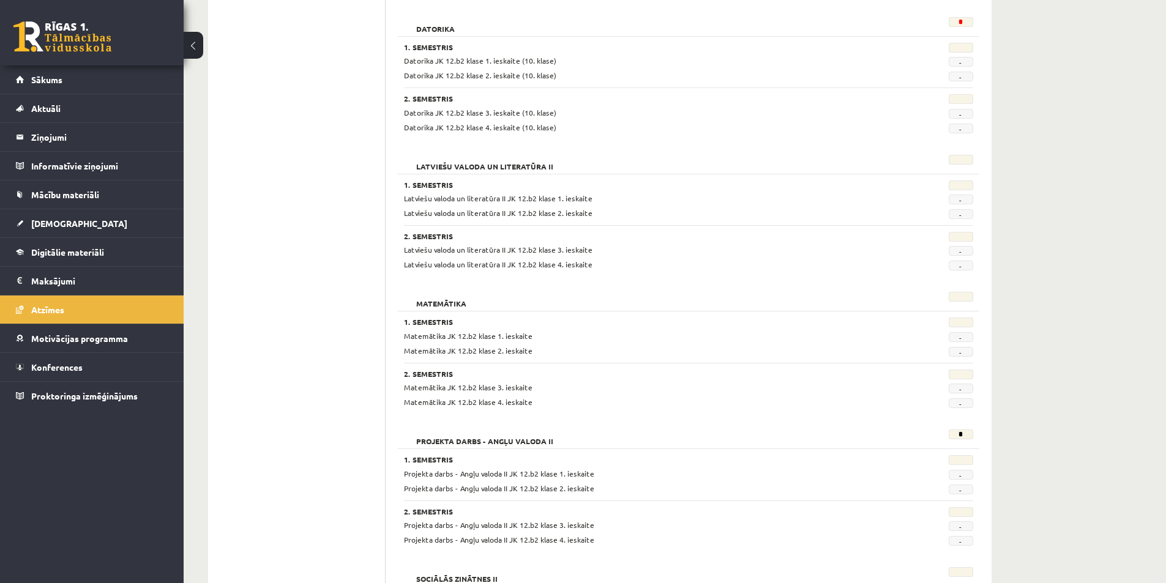
scroll to position [306, 0]
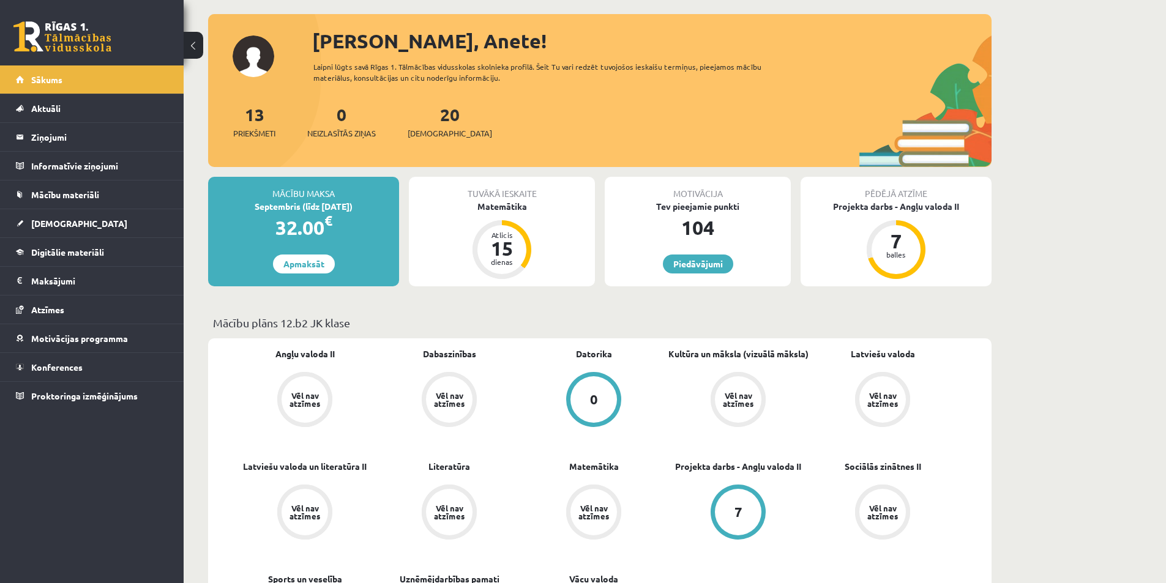
scroll to position [61, 0]
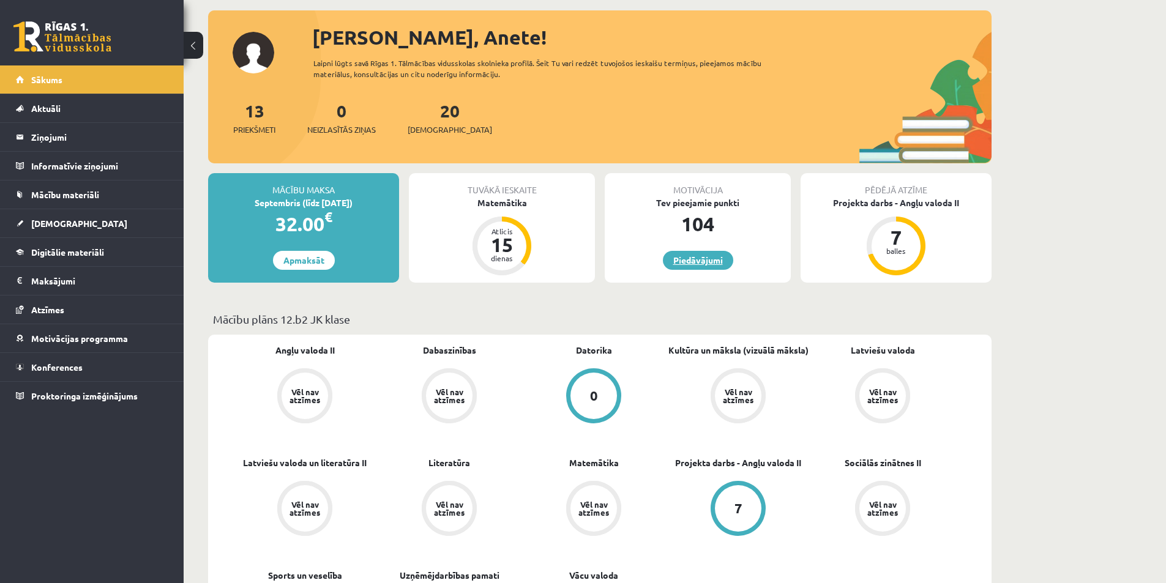
click at [708, 262] on link "Piedāvājumi" at bounding box center [698, 260] width 70 height 19
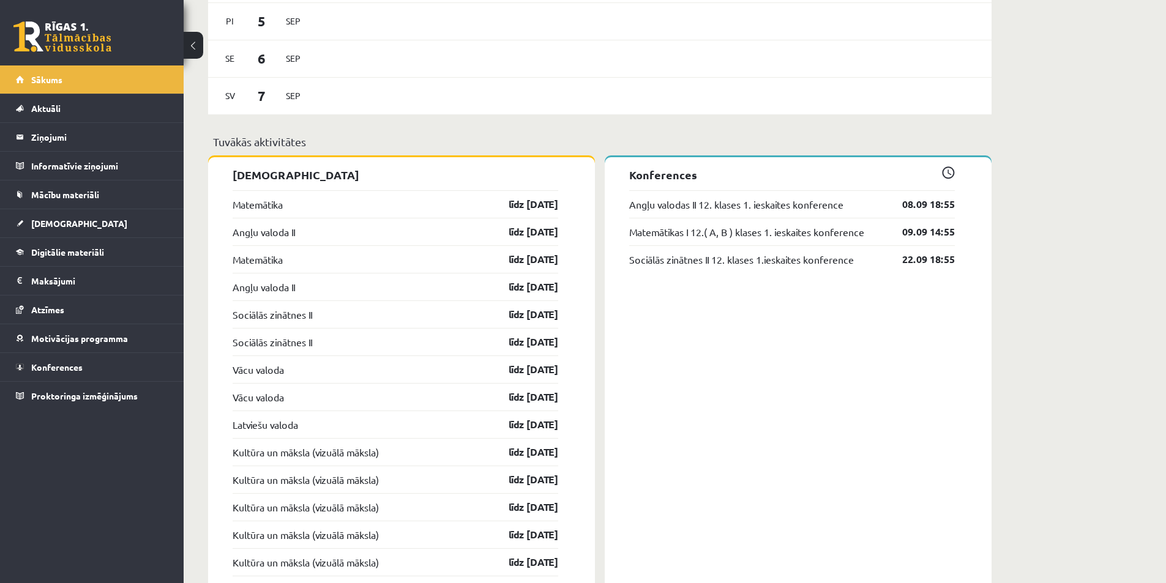
scroll to position [979, 0]
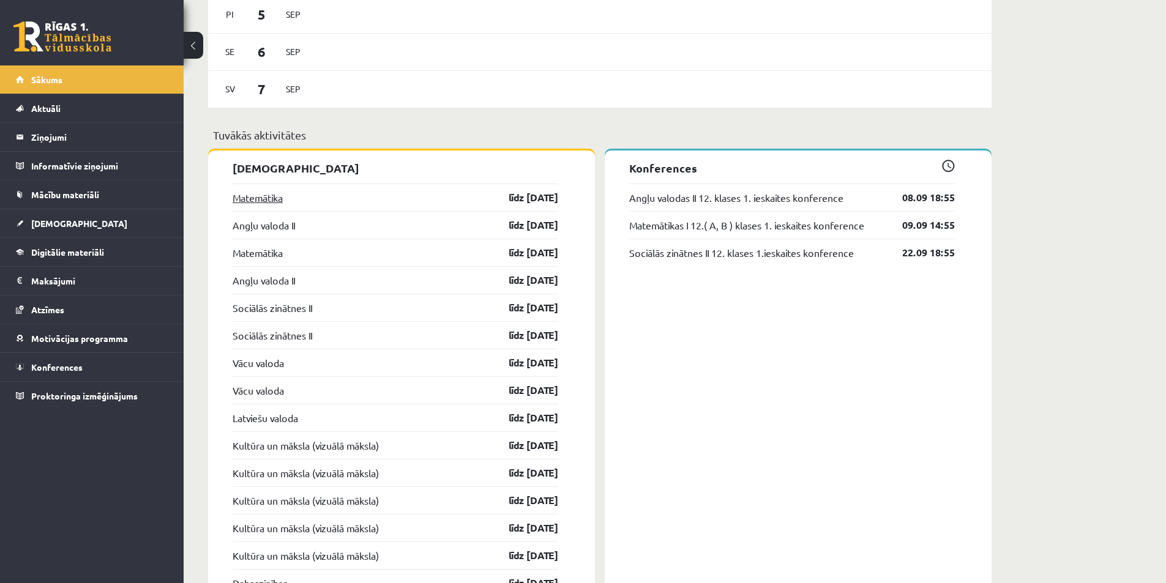
click at [261, 193] on link "Matemātika" at bounding box center [258, 197] width 50 height 15
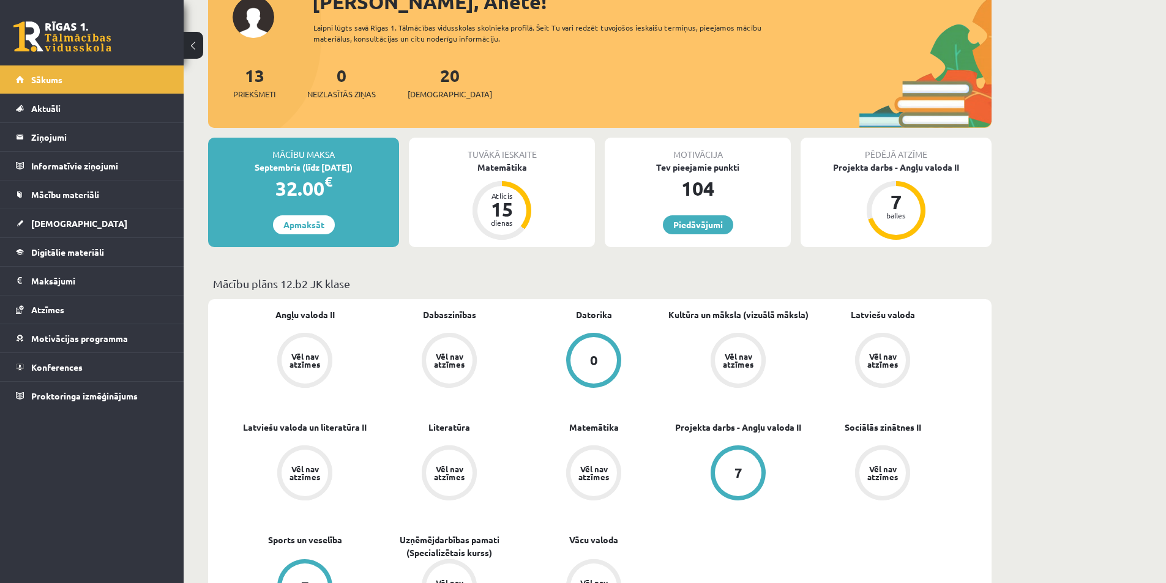
scroll to position [122, 0]
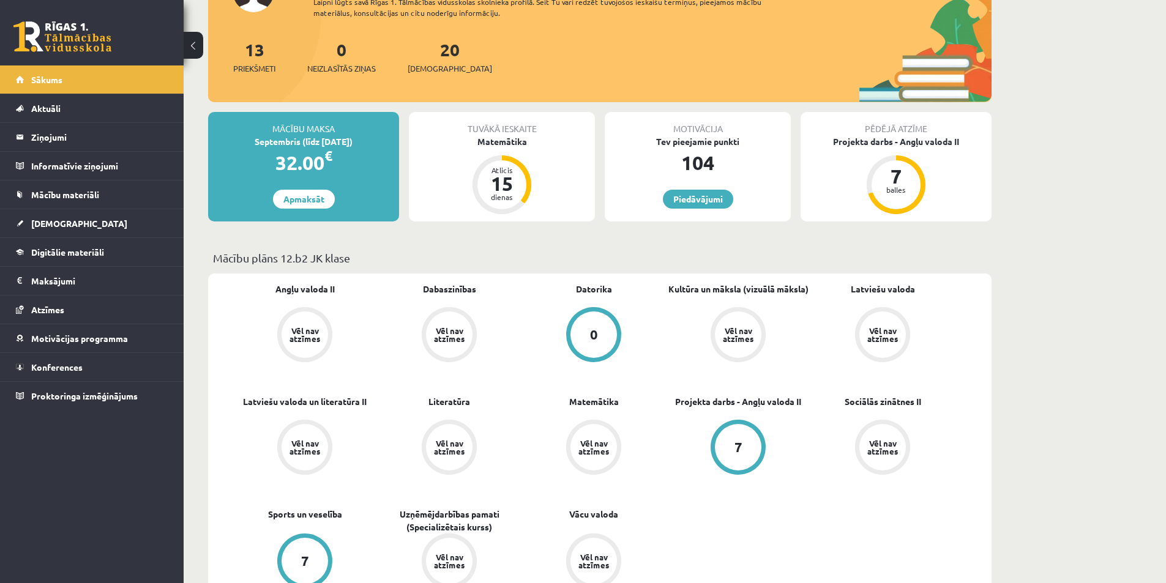
click at [589, 341] on div "0" at bounding box center [593, 334] width 47 height 47
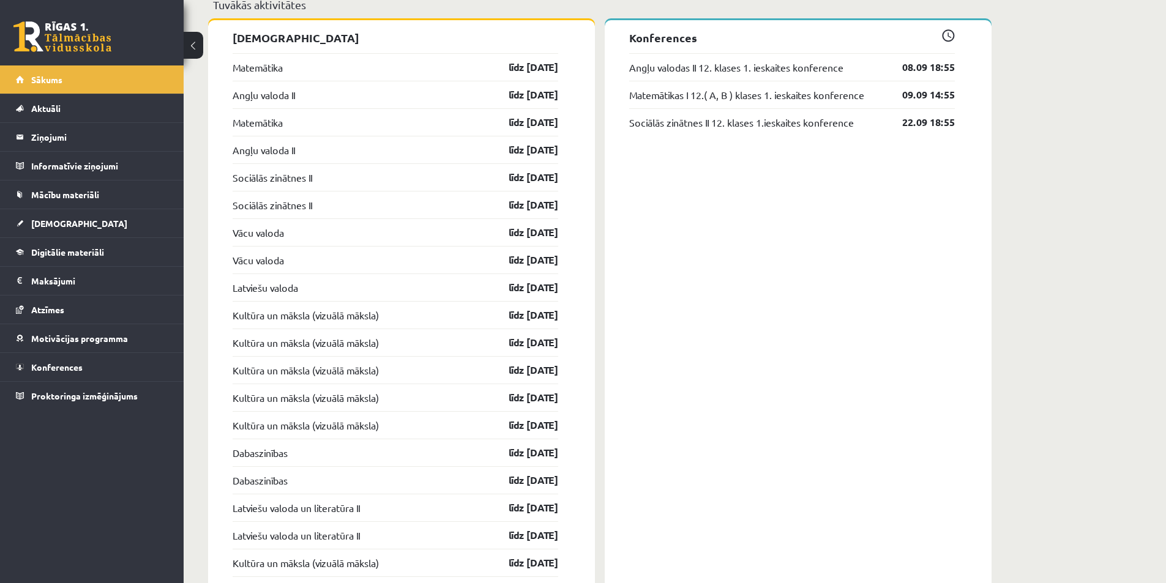
scroll to position [1101, 0]
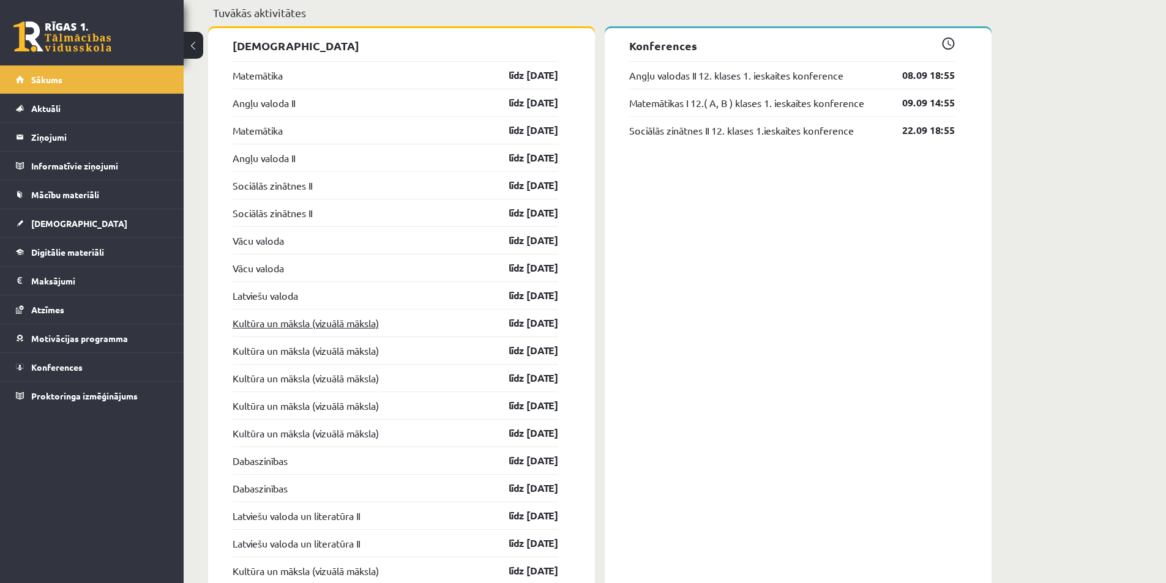
click at [335, 327] on link "Kultūra un māksla (vizuālā māksla)" at bounding box center [306, 323] width 146 height 15
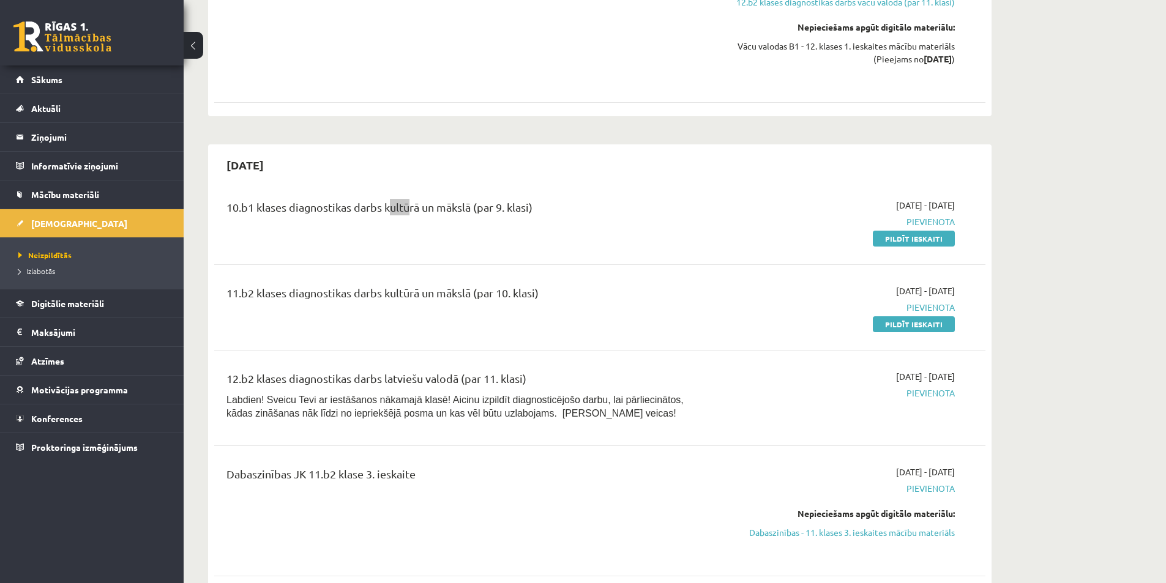
scroll to position [1572, 0]
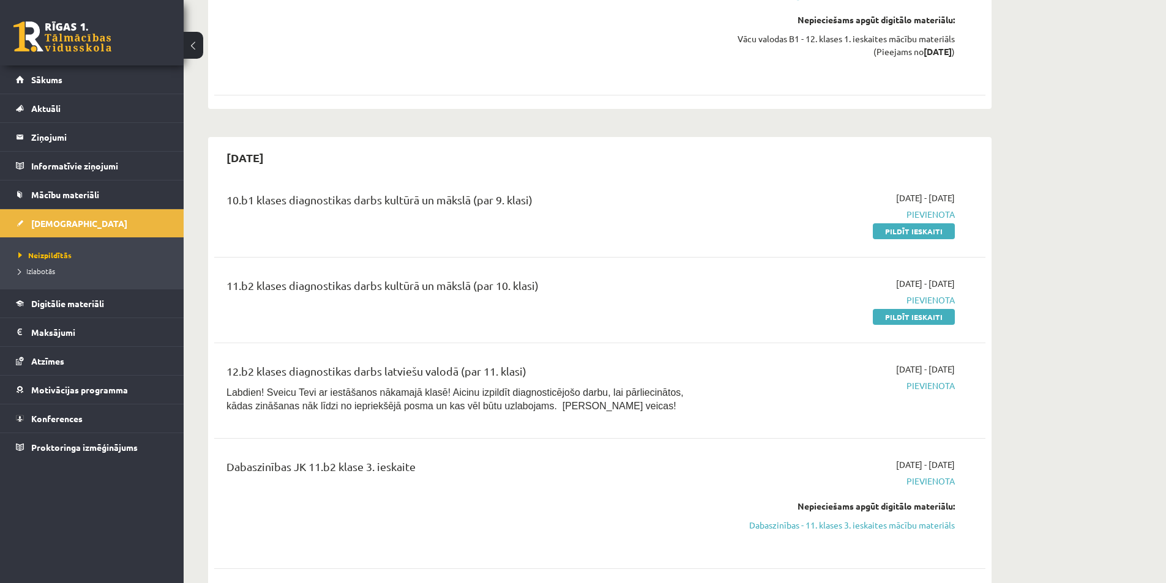
click at [473, 192] on div "10.b1 klases diagnostikas darbs kultūrā un mākslā (par 9. klasi)" at bounding box center [465, 203] width 479 height 23
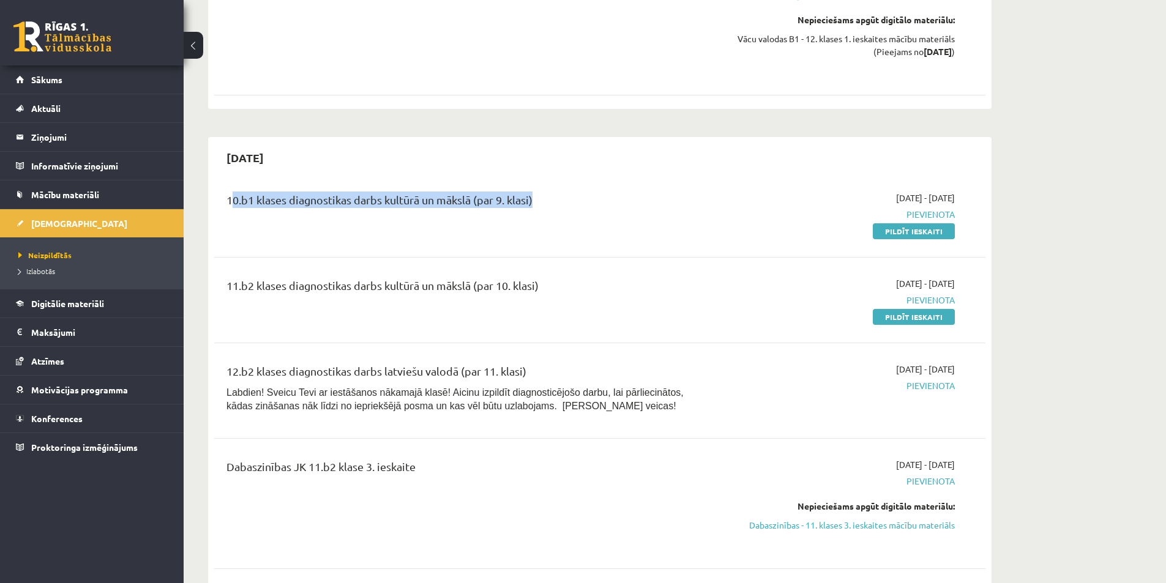
click at [473, 192] on div "10.b1 klases diagnostikas darbs kultūrā un mākslā (par 9. klasi)" at bounding box center [465, 203] width 479 height 23
click at [481, 195] on div "10.b1 klases diagnostikas darbs kultūrā un mākslā (par 9. klasi)" at bounding box center [465, 215] width 497 height 46
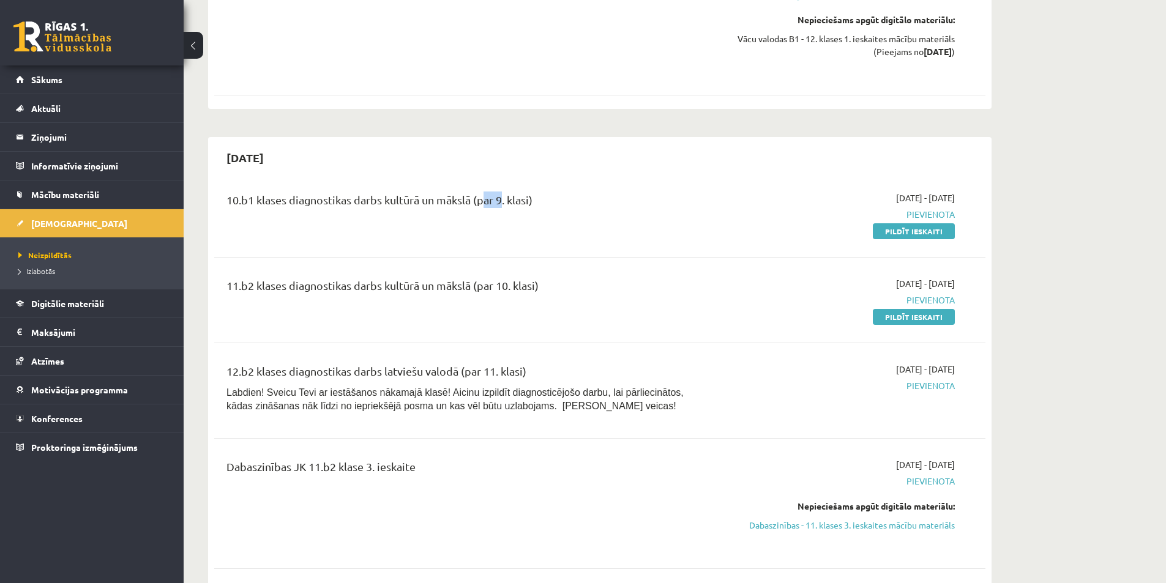
click at [481, 195] on div "10.b1 klases diagnostikas darbs kultūrā un mākslā (par 9. klasi)" at bounding box center [465, 215] width 497 height 46
click at [398, 363] on div "12.b2 klases diagnostikas darbs latviešu valodā (par 11. klasi)" at bounding box center [465, 374] width 479 height 23
click at [494, 385] on p "Labdien! Sveicu Tevi ar iestāšanos nākamajā klasē! Aicinu izpildīt diagnosticēj…" at bounding box center [465, 398] width 479 height 27
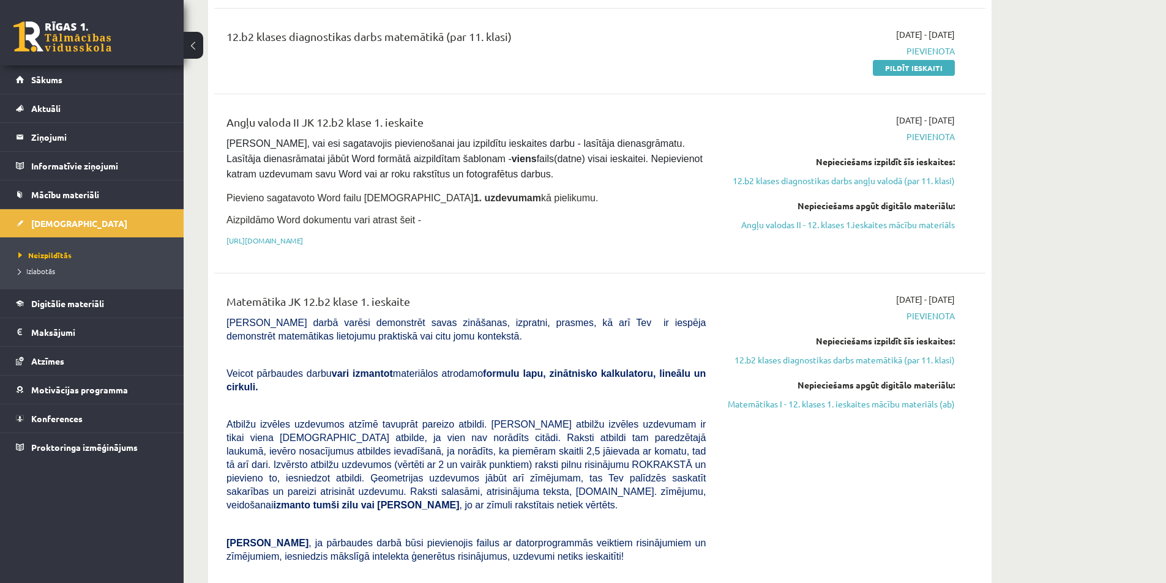
scroll to position [306, 0]
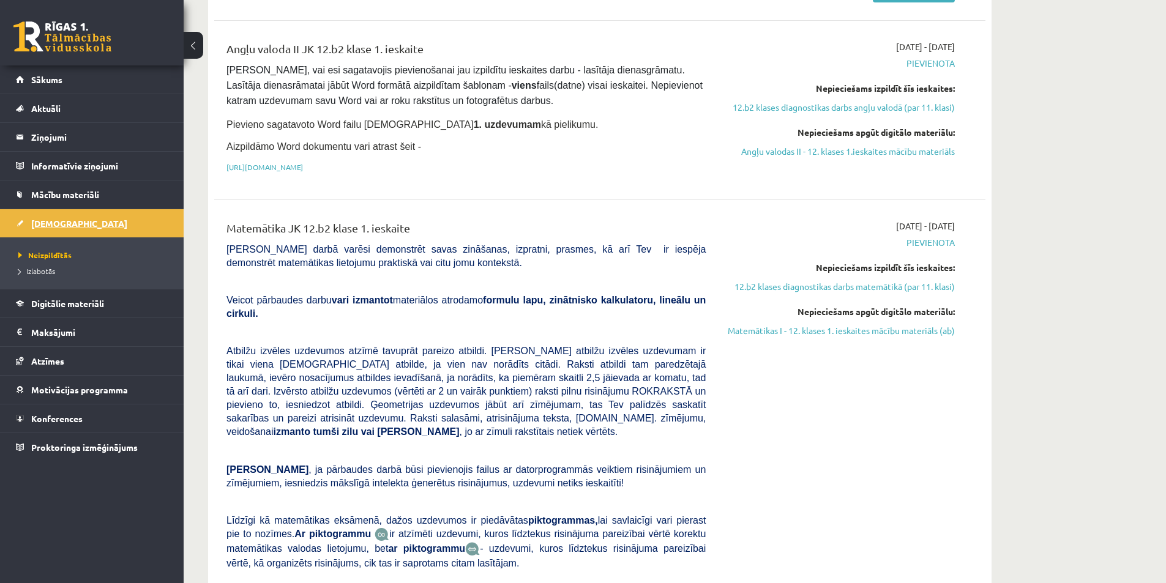
click at [74, 229] on link "[DEMOGRAPHIC_DATA]" at bounding box center [92, 223] width 152 height 28
click at [79, 198] on span "Mācību materiāli" at bounding box center [65, 194] width 68 height 11
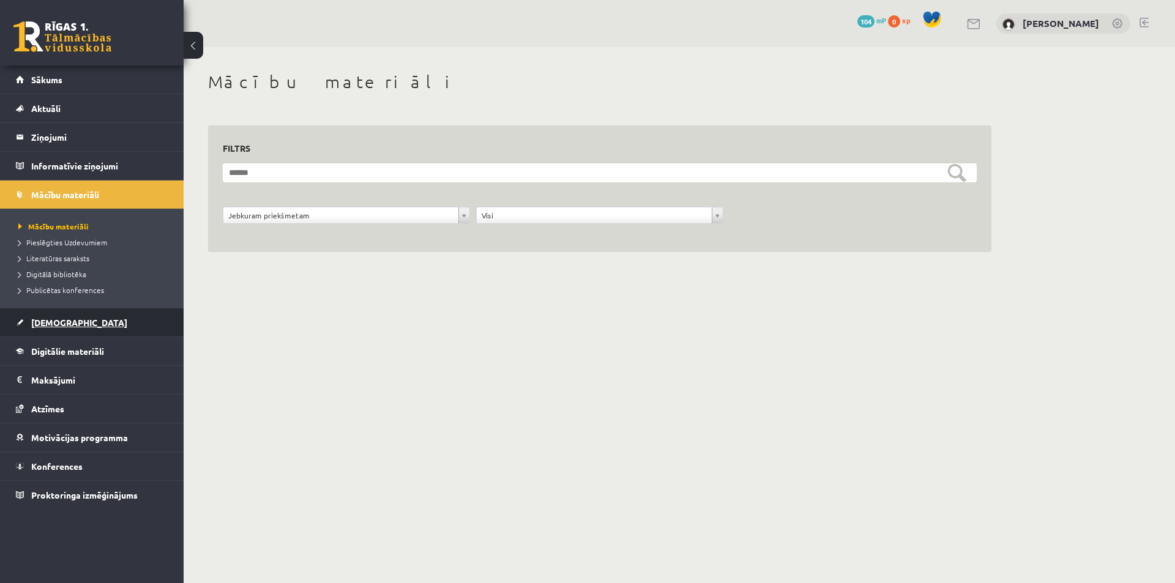
click at [100, 325] on link "[DEMOGRAPHIC_DATA]" at bounding box center [92, 322] width 152 height 28
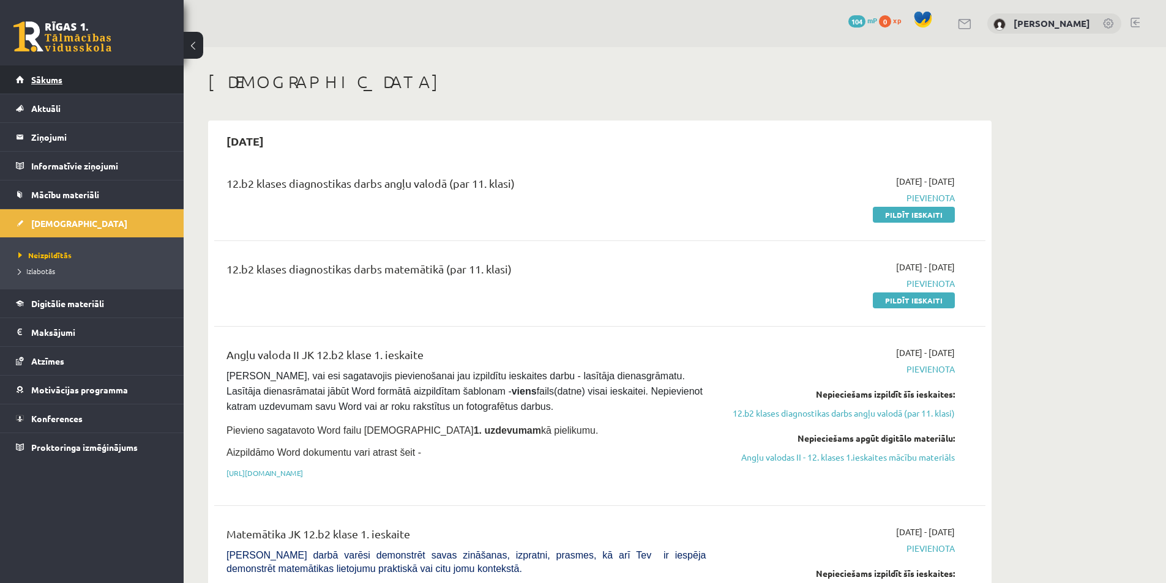
click at [63, 89] on link "Sākums" at bounding box center [92, 79] width 152 height 28
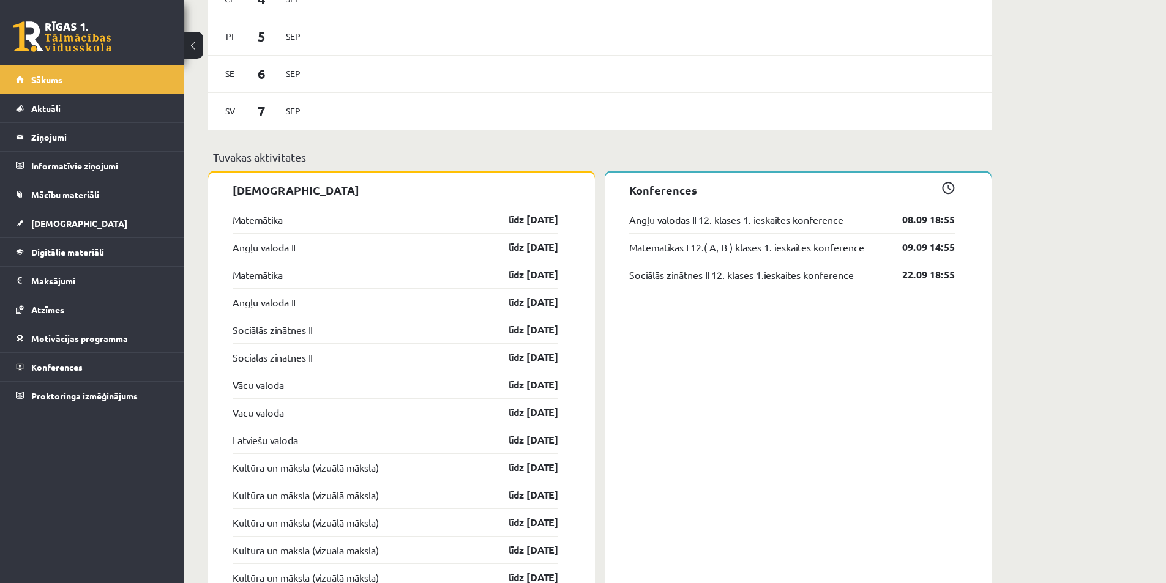
scroll to position [951, 0]
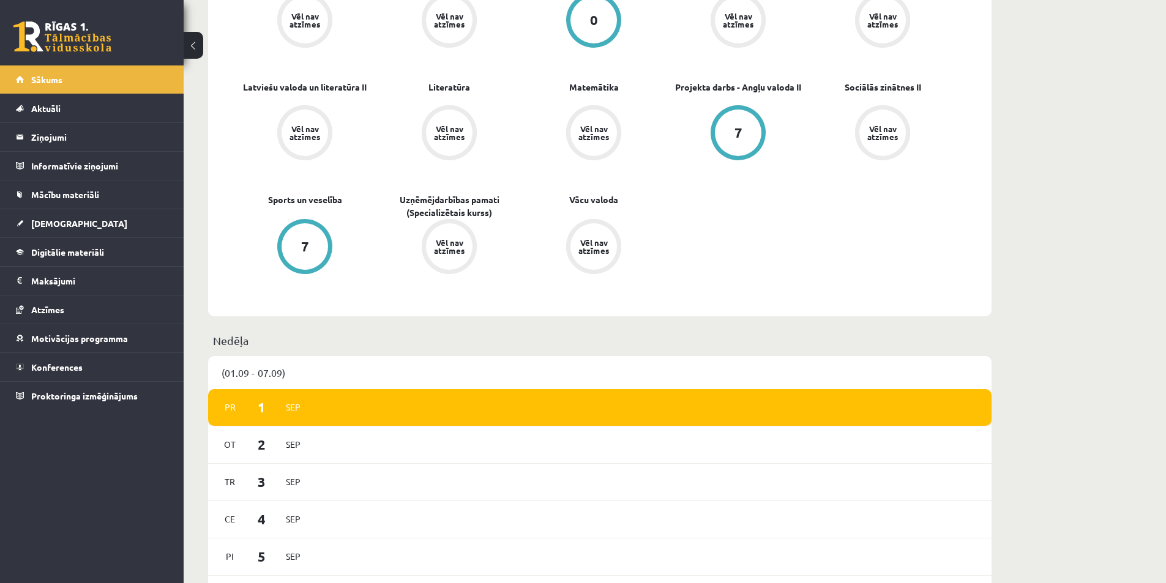
scroll to position [462, 0]
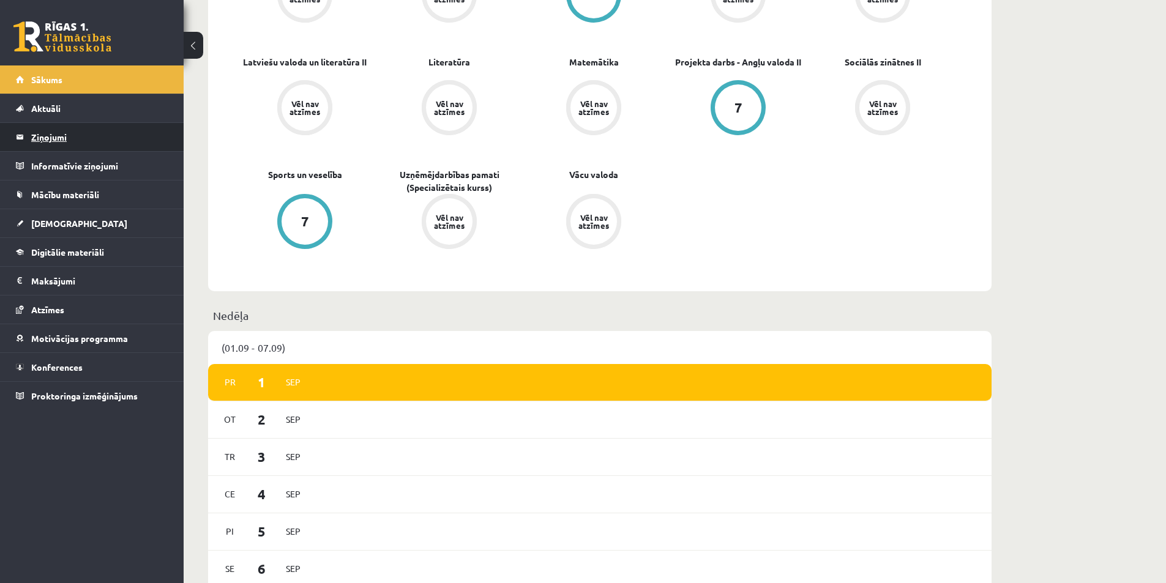
click at [84, 131] on legend "Ziņojumi 0" at bounding box center [99, 137] width 137 height 28
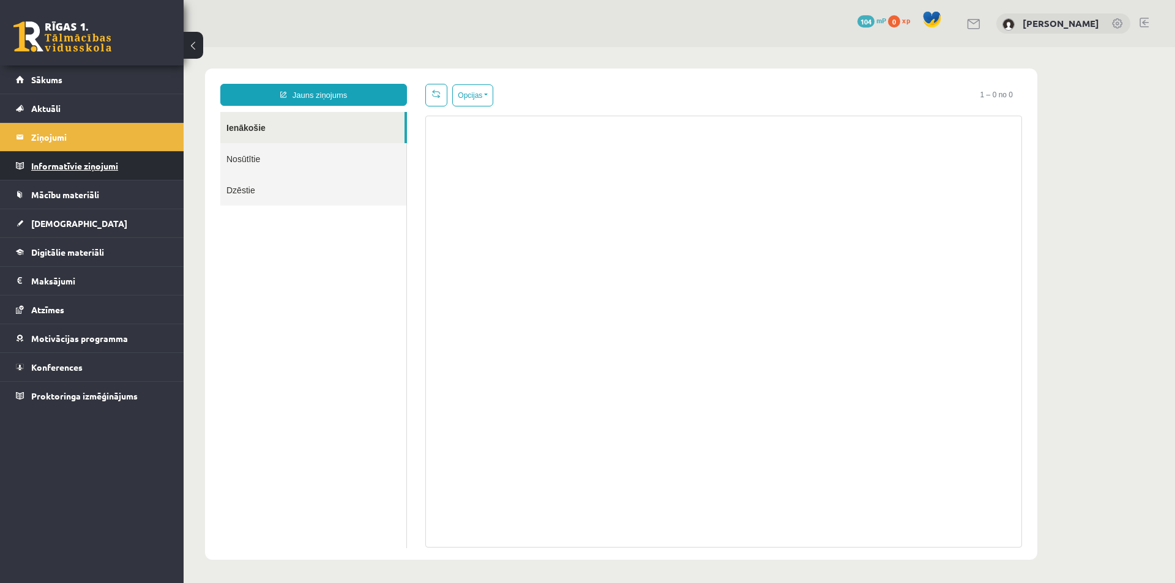
click at [87, 165] on legend "Informatīvie ziņojumi 0" at bounding box center [99, 166] width 137 height 28
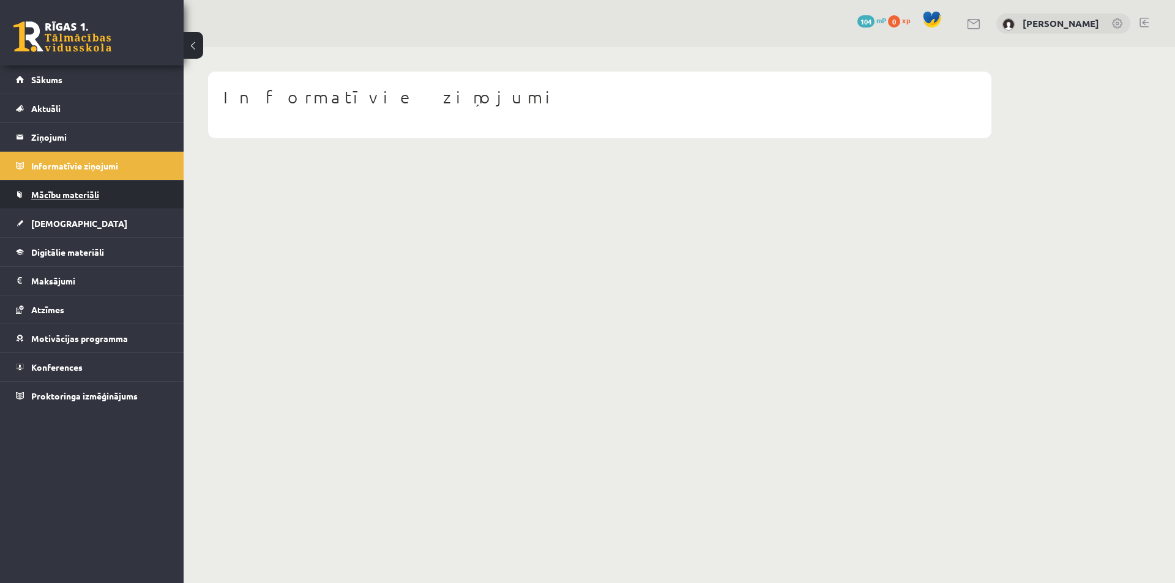
click at [92, 204] on link "Mācību materiāli" at bounding box center [92, 195] width 152 height 28
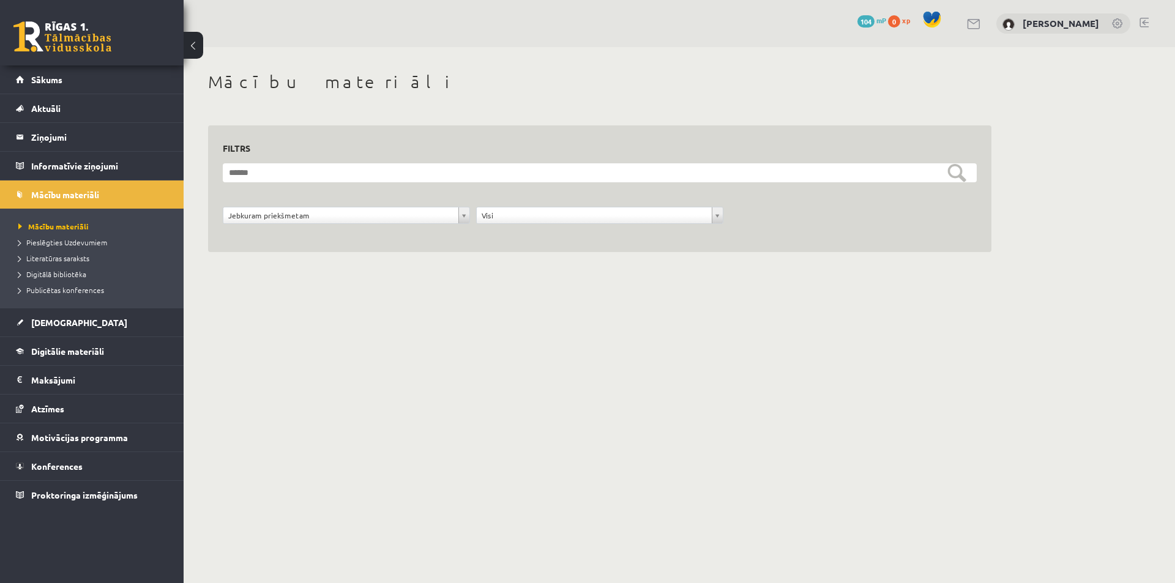
click at [934, 15] on span at bounding box center [932, 19] width 18 height 18
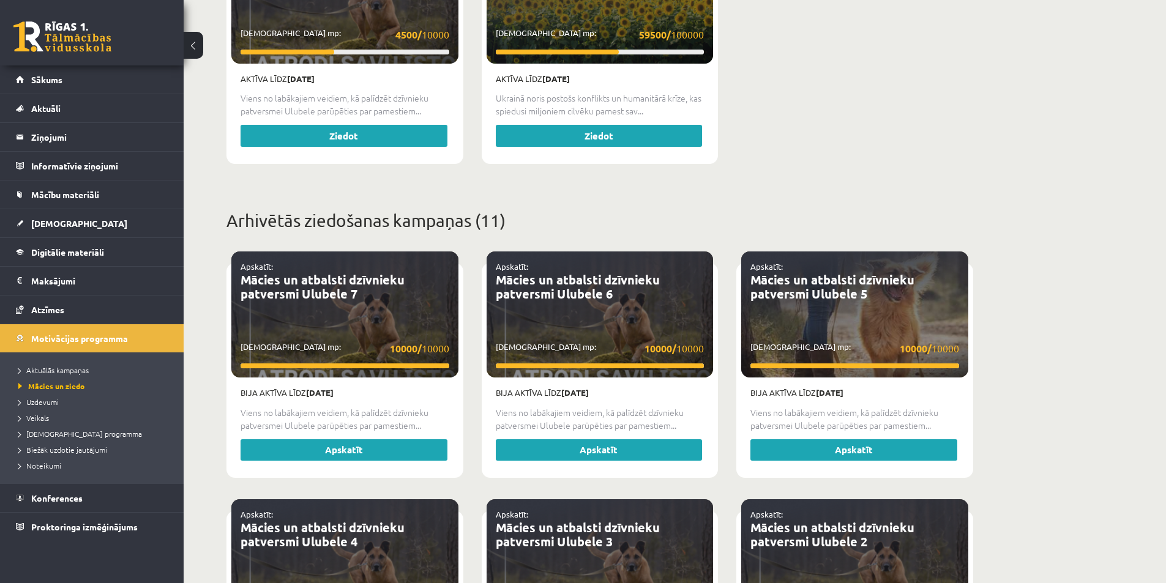
scroll to position [489, 0]
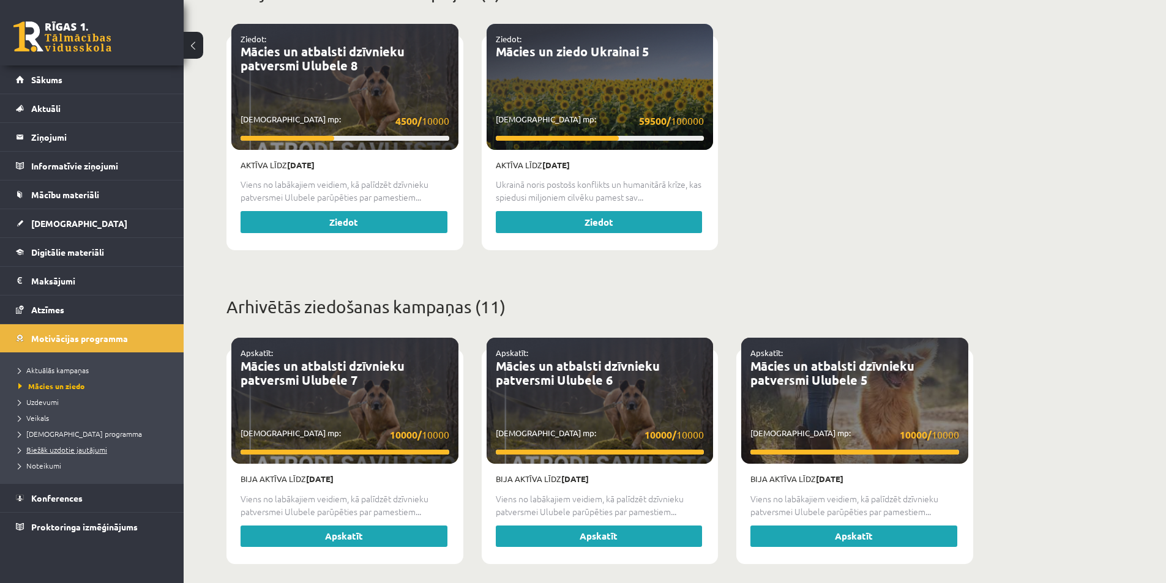
click at [92, 455] on link "Biežāk uzdotie jautājumi" at bounding box center [94, 449] width 153 height 11
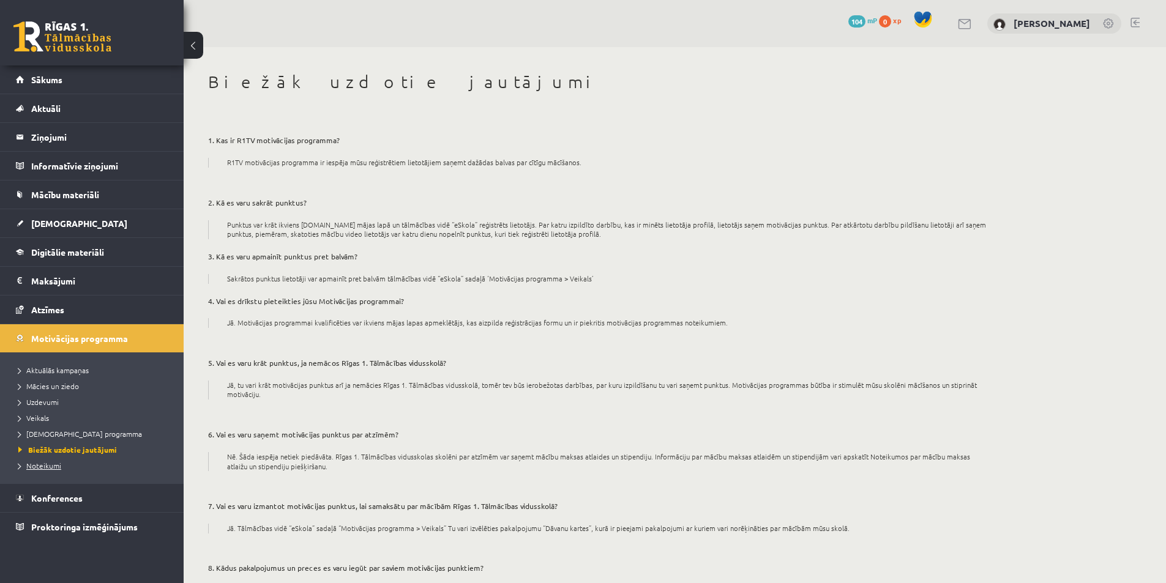
click at [58, 467] on span "Noteikumi" at bounding box center [39, 466] width 43 height 10
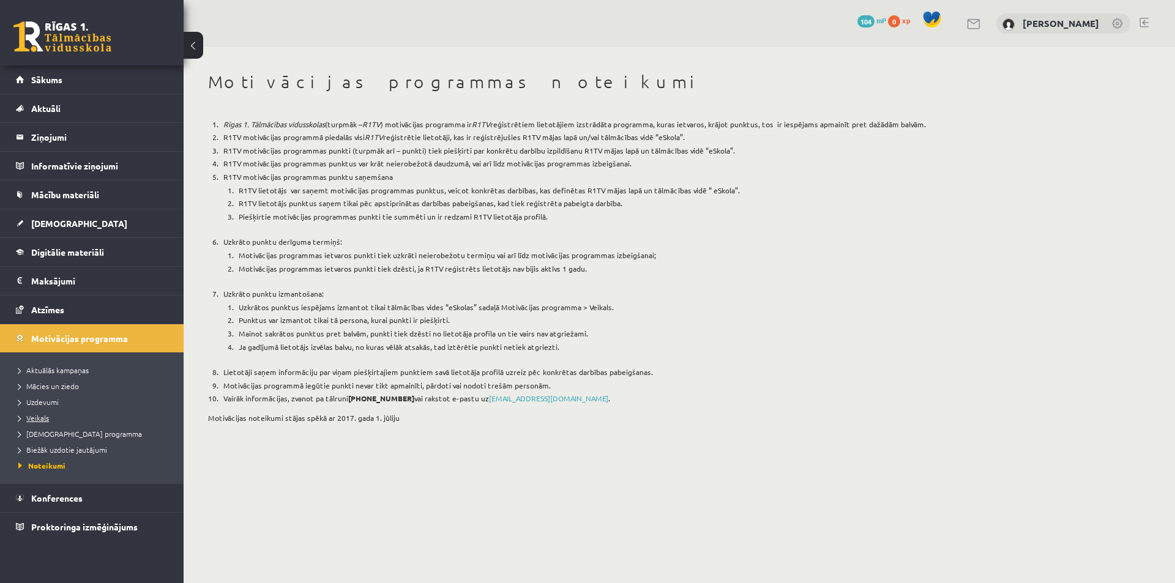
click at [43, 414] on span "Veikals" at bounding box center [33, 418] width 31 height 10
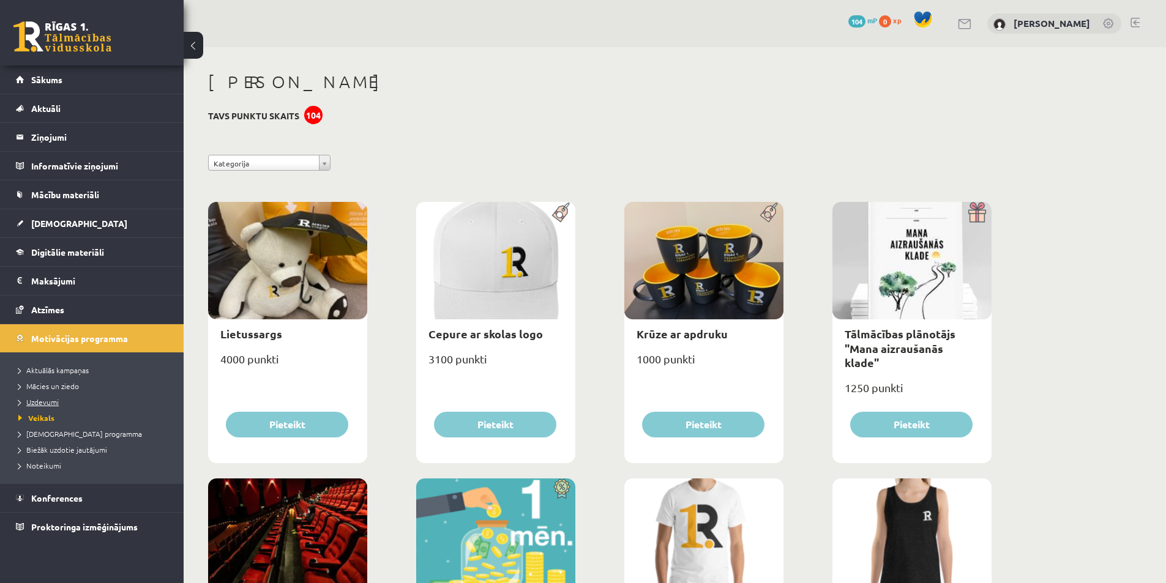
click at [45, 401] on span "Uzdevumi" at bounding box center [38, 402] width 40 height 10
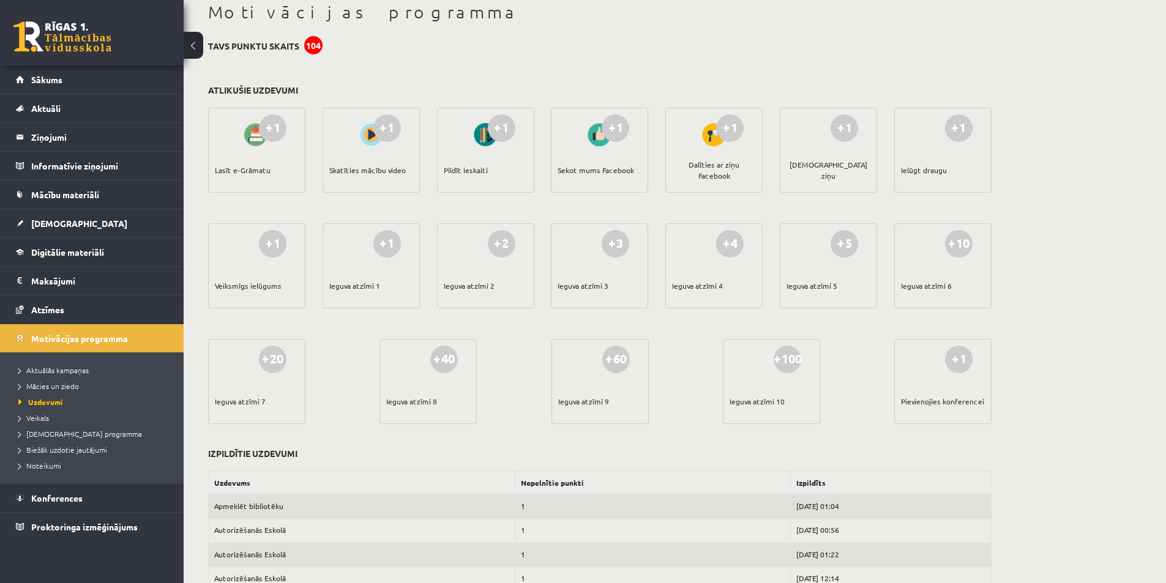
scroll to position [65, 0]
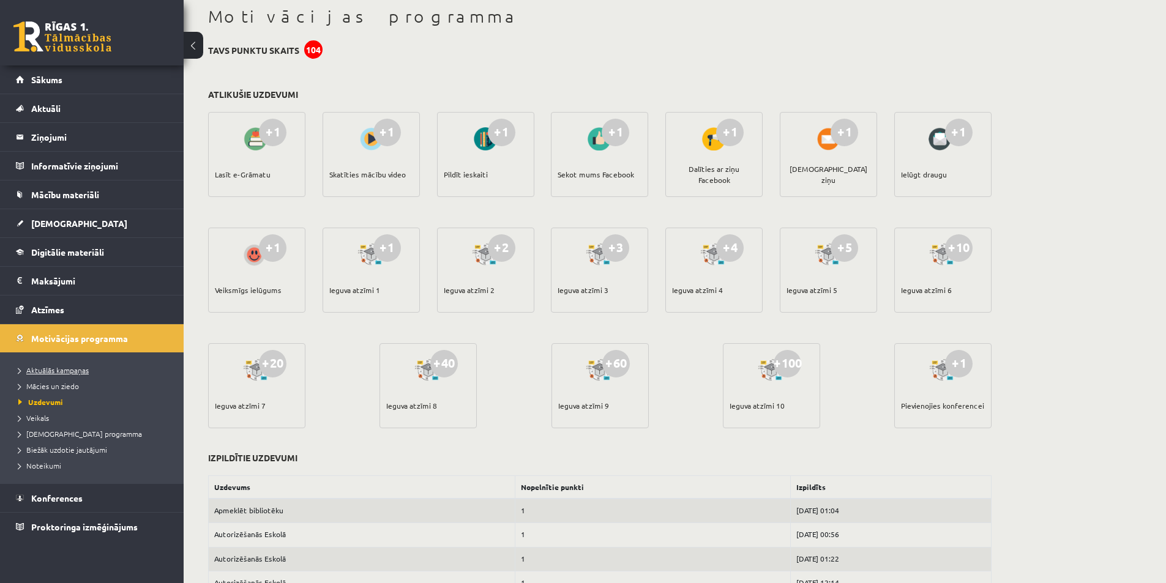
click at [66, 367] on span "Aktuālās kampaņas" at bounding box center [53, 370] width 70 height 10
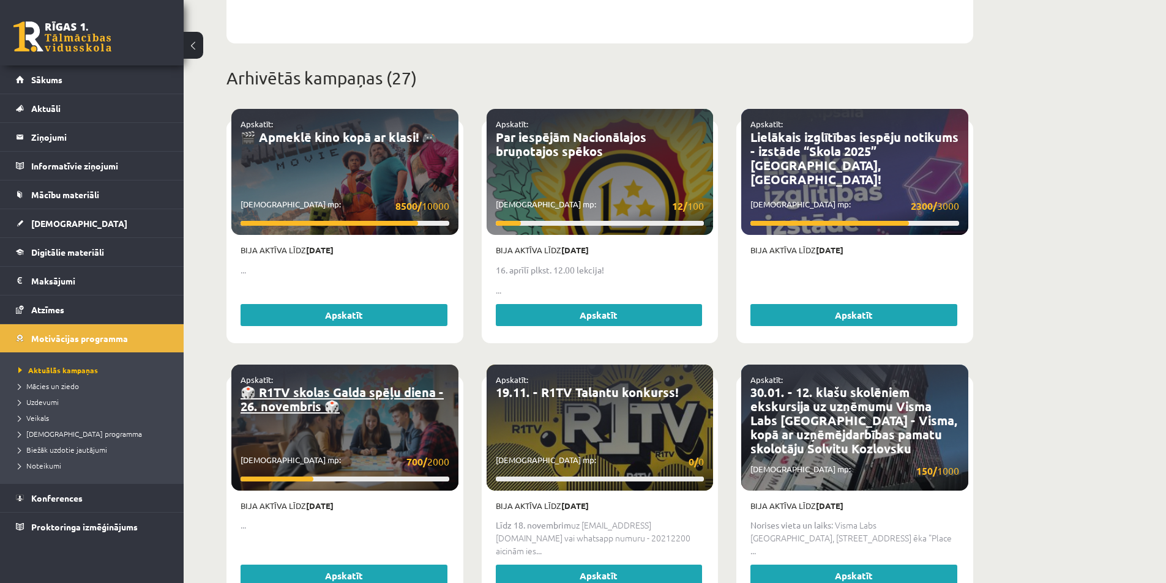
scroll to position [433, 0]
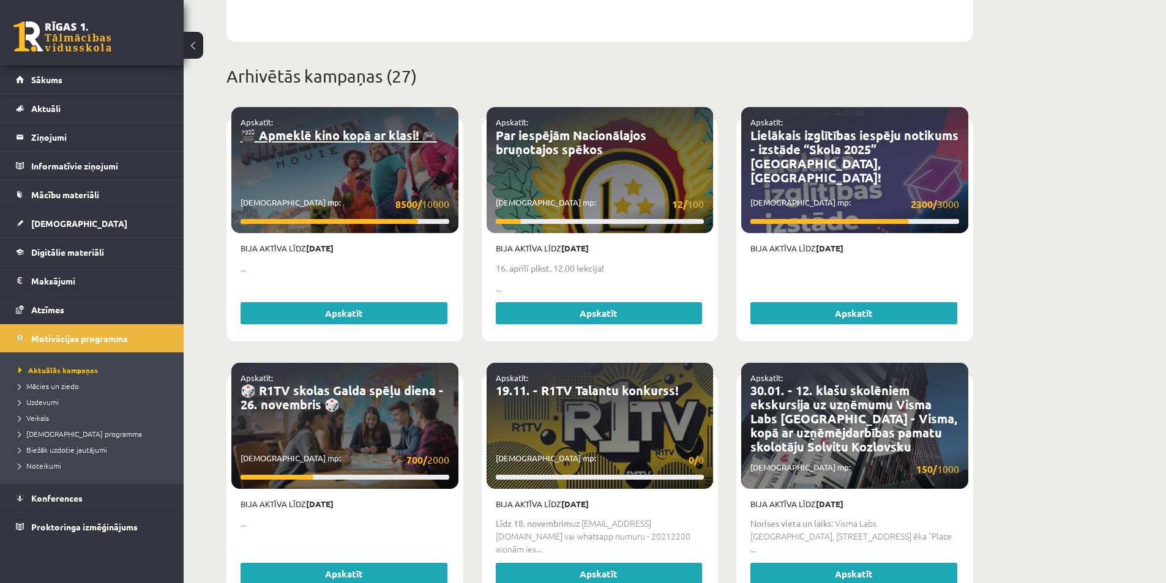
click at [357, 127] on link "🎬 Apmeklē kino kopā ar klasi! 🎮" at bounding box center [338, 135] width 196 height 16
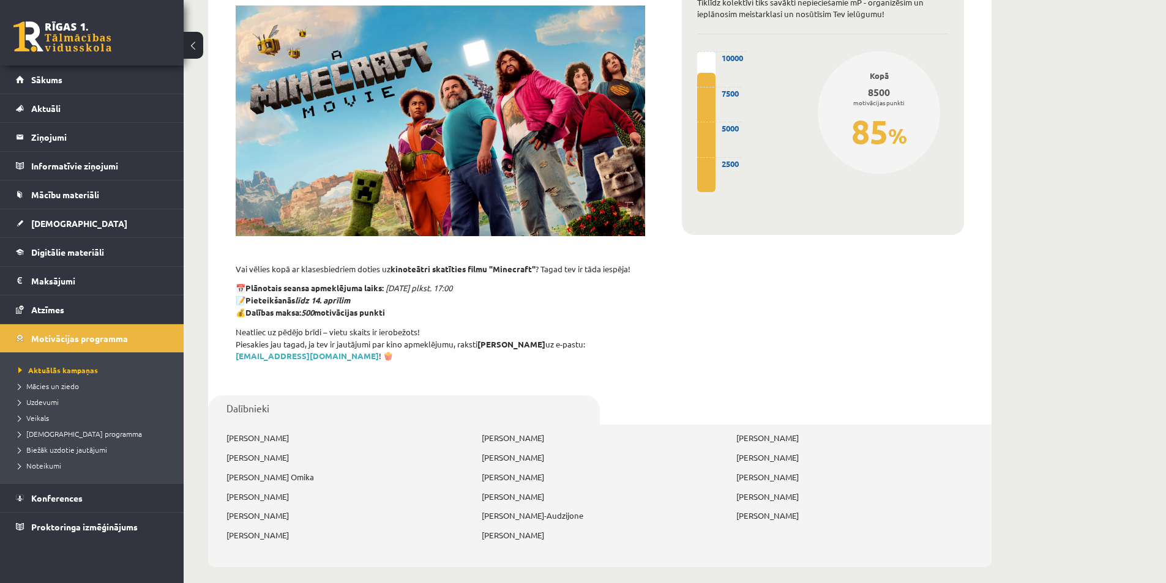
scroll to position [184, 0]
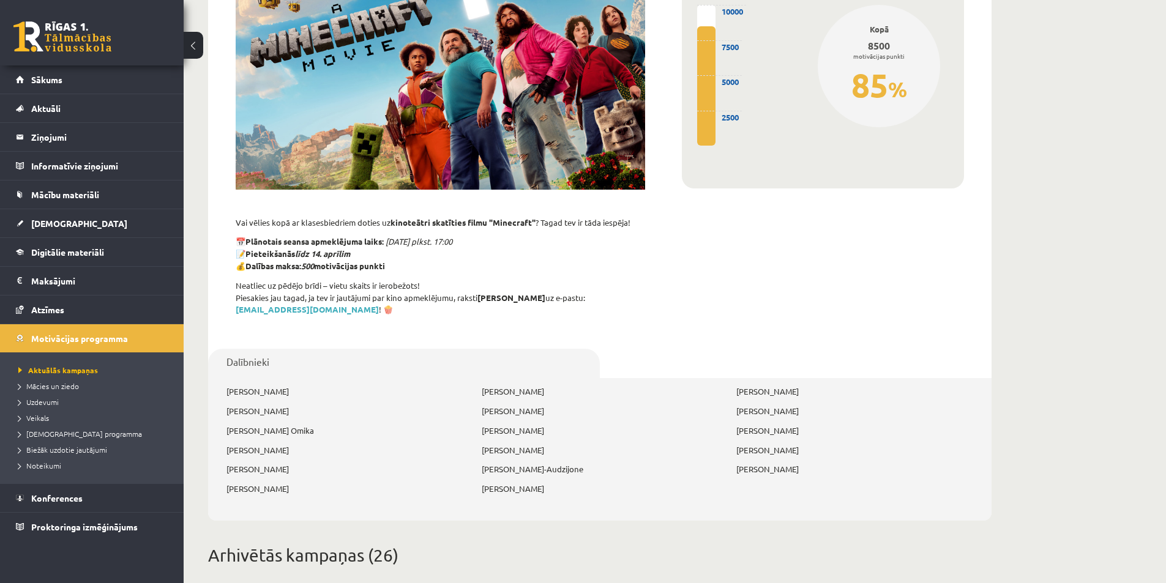
click at [513, 385] on p "[PERSON_NAME]" at bounding box center [600, 391] width 237 height 12
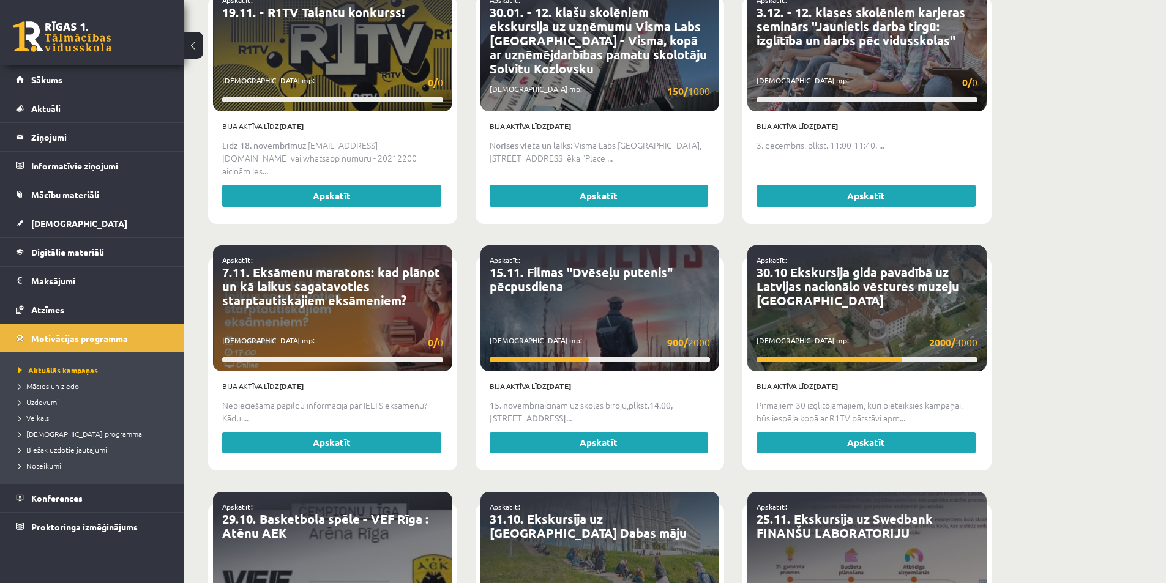
scroll to position [1040, 0]
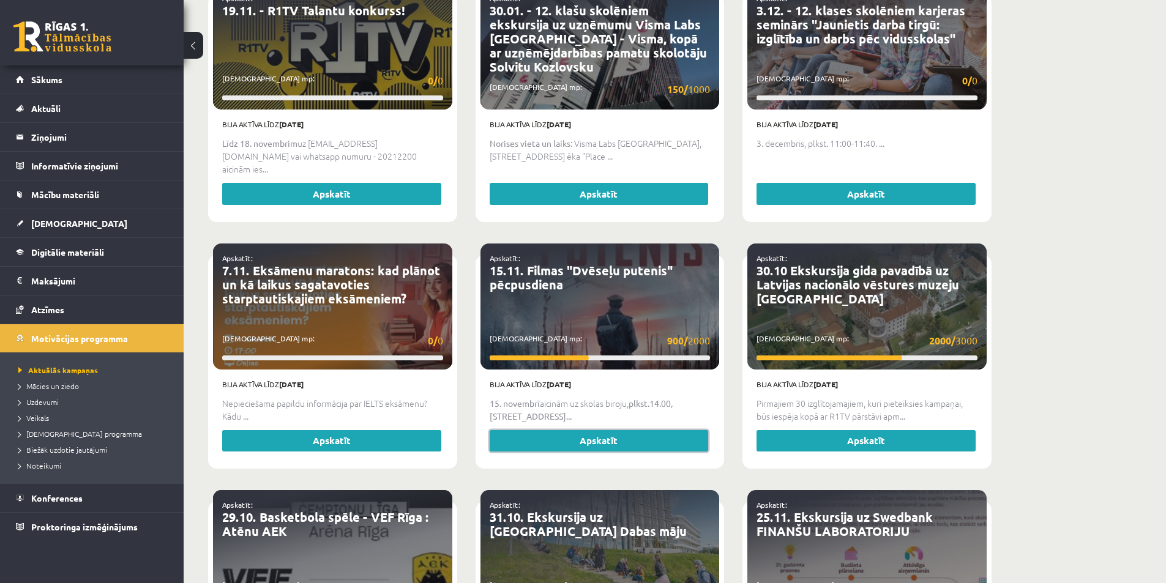
click at [581, 430] on link "Apskatīt" at bounding box center [598, 441] width 219 height 22
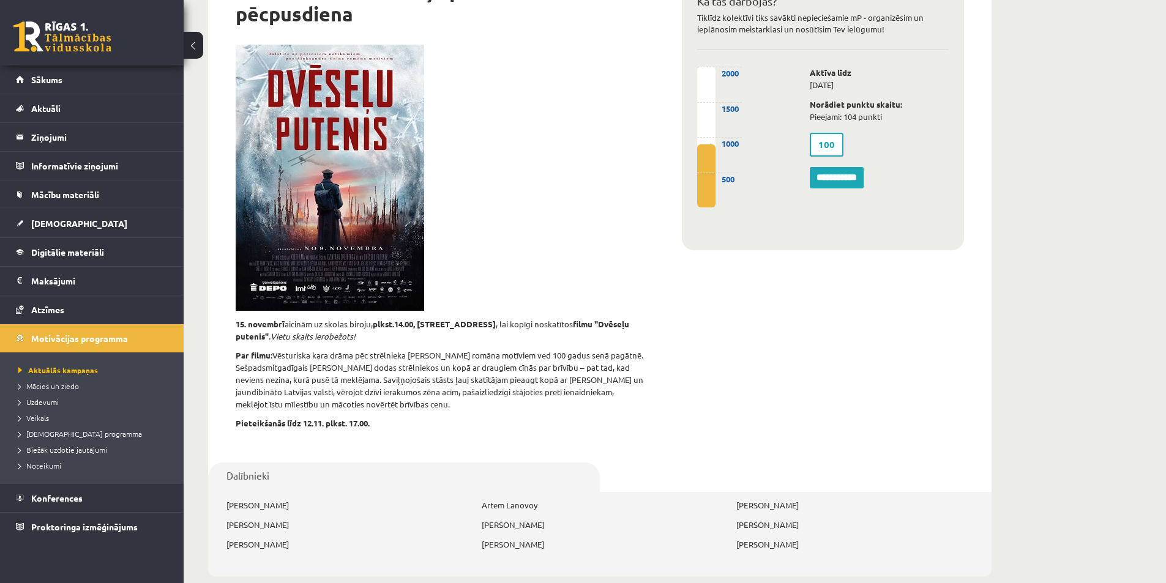
scroll to position [122, 0]
click at [71, 259] on link "Digitālie materiāli" at bounding box center [92, 252] width 152 height 28
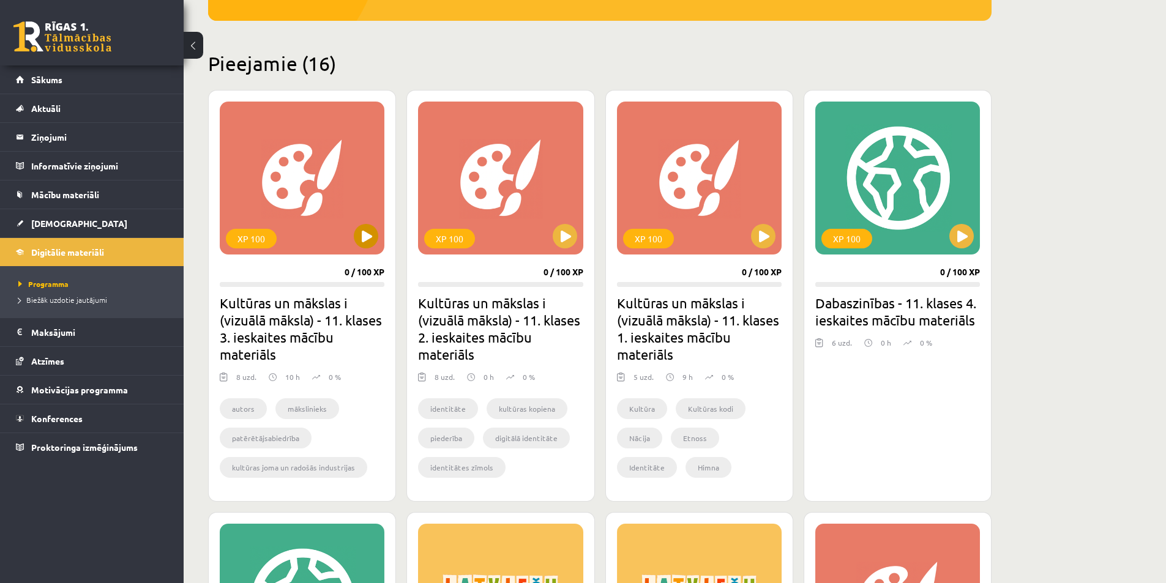
scroll to position [306, 0]
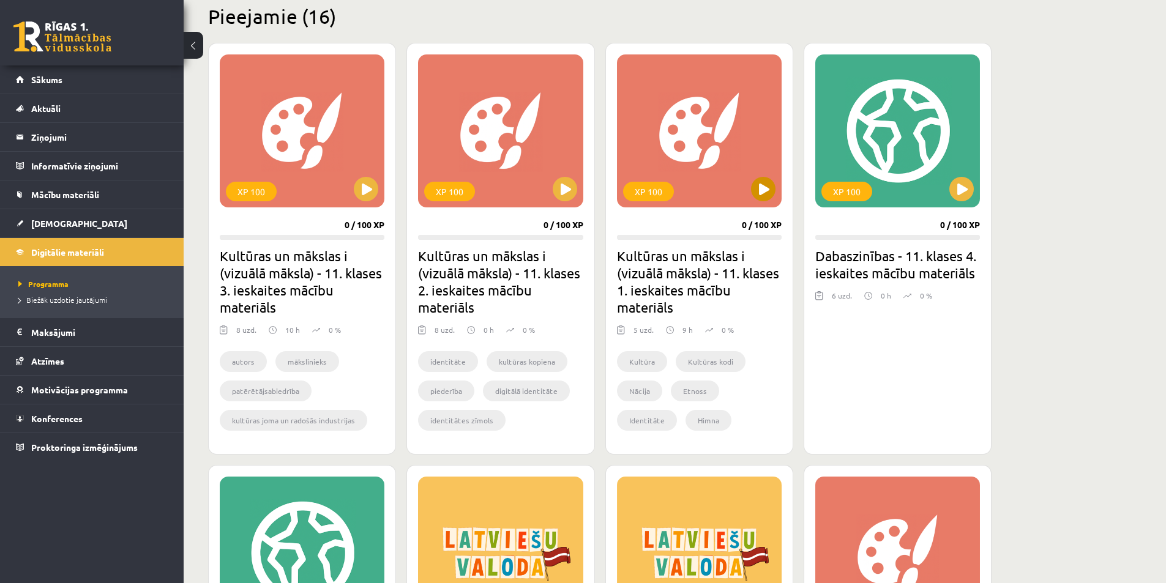
click at [649, 192] on div "XP 100" at bounding box center [648, 192] width 51 height 20
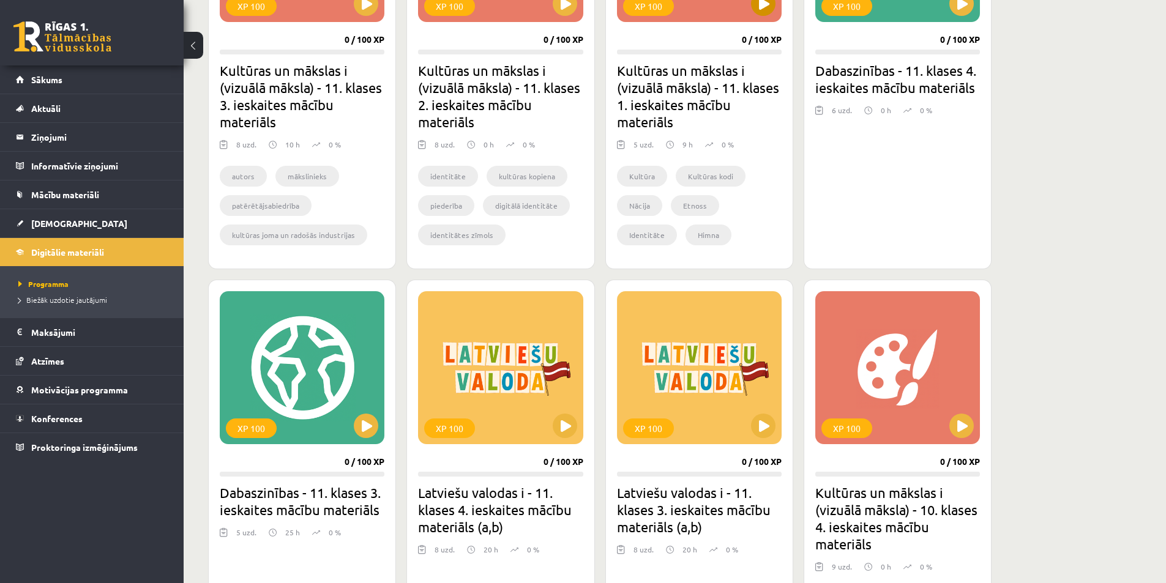
scroll to position [551, 0]
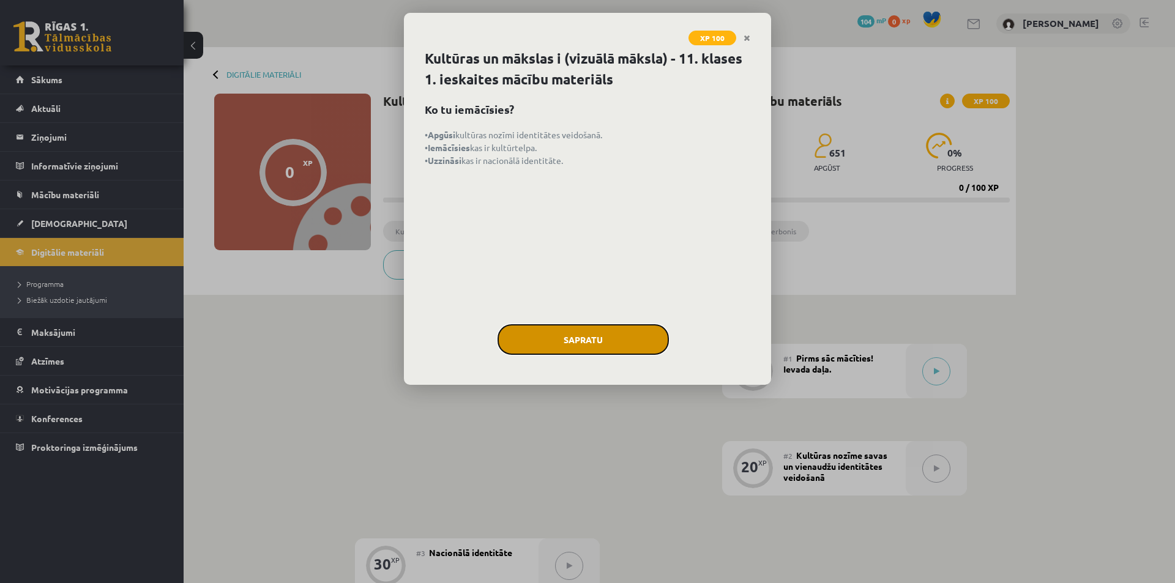
click at [622, 345] on button "Sapratu" at bounding box center [582, 339] width 171 height 31
